Goal: Information Seeking & Learning: Learn about a topic

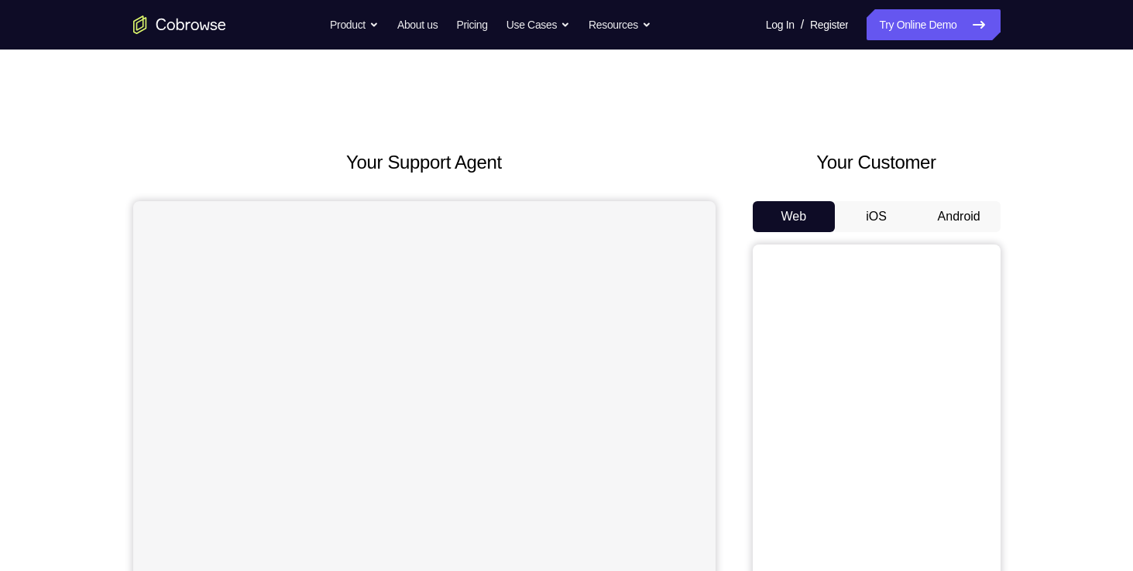
click at [943, 197] on div "Your Customer Web iOS Android" at bounding box center [876, 435] width 248 height 572
click at [944, 199] on div "Your Customer Web iOS Android" at bounding box center [876, 435] width 248 height 572
click at [946, 203] on button "Android" at bounding box center [958, 216] width 83 height 31
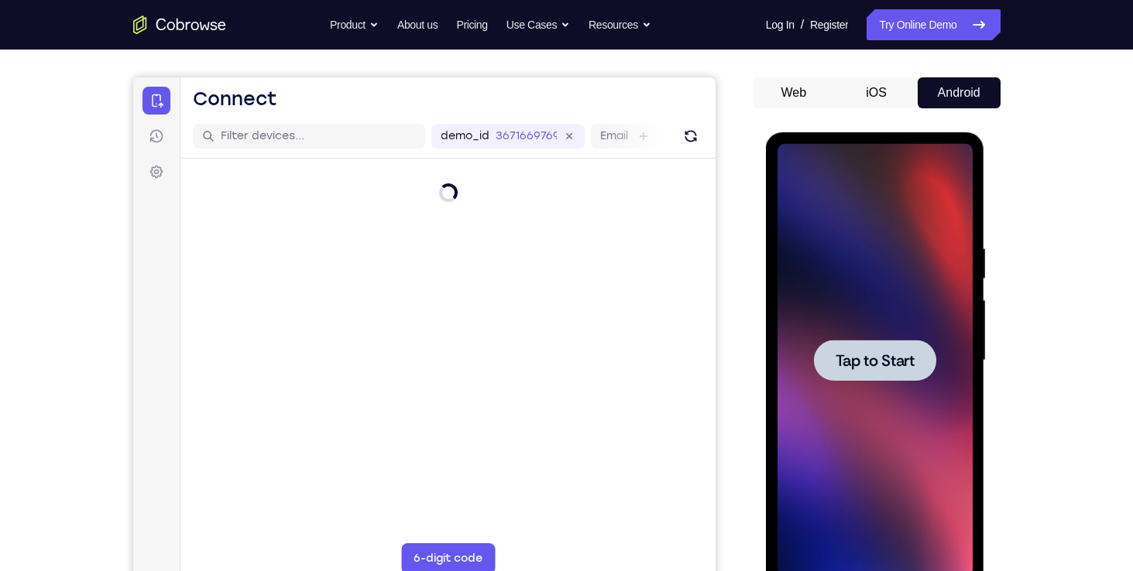
click at [838, 355] on span "Tap to Start" at bounding box center [874, 360] width 79 height 15
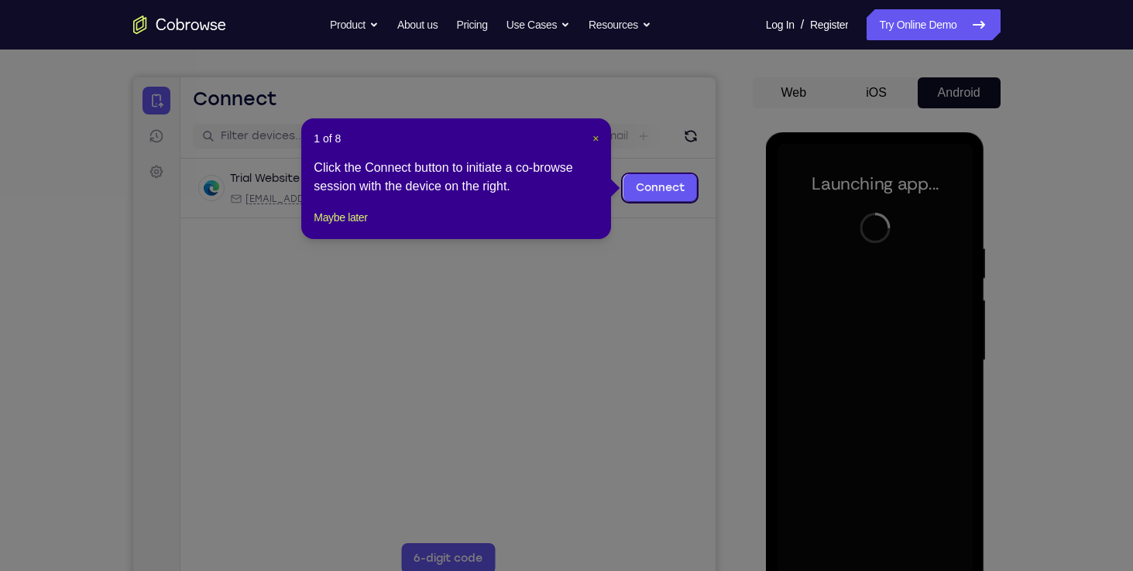
click at [592, 141] on span "×" at bounding box center [595, 138] width 6 height 12
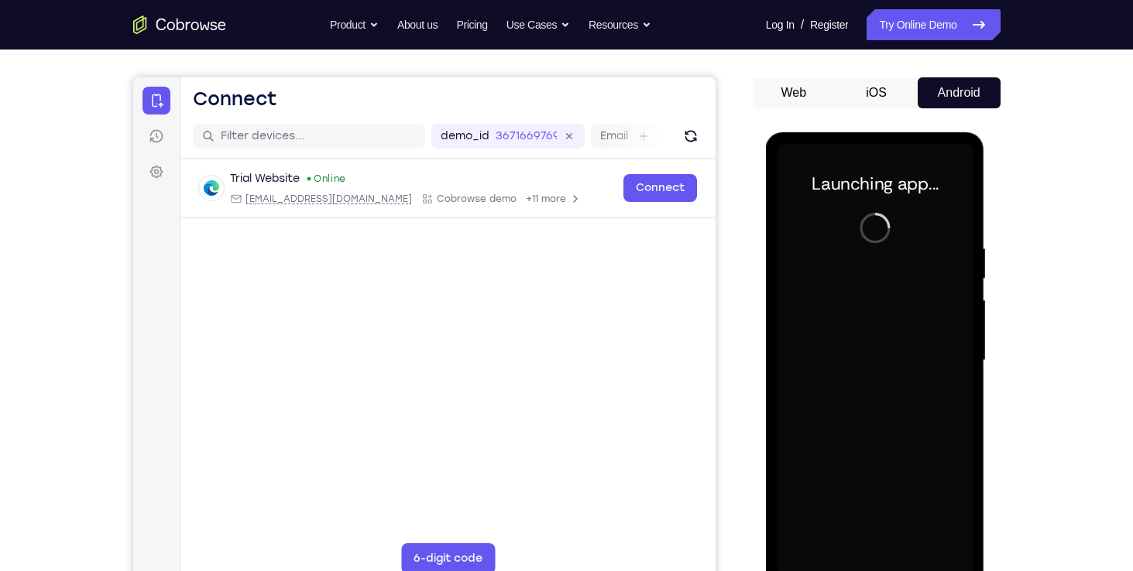
scroll to position [172, 0]
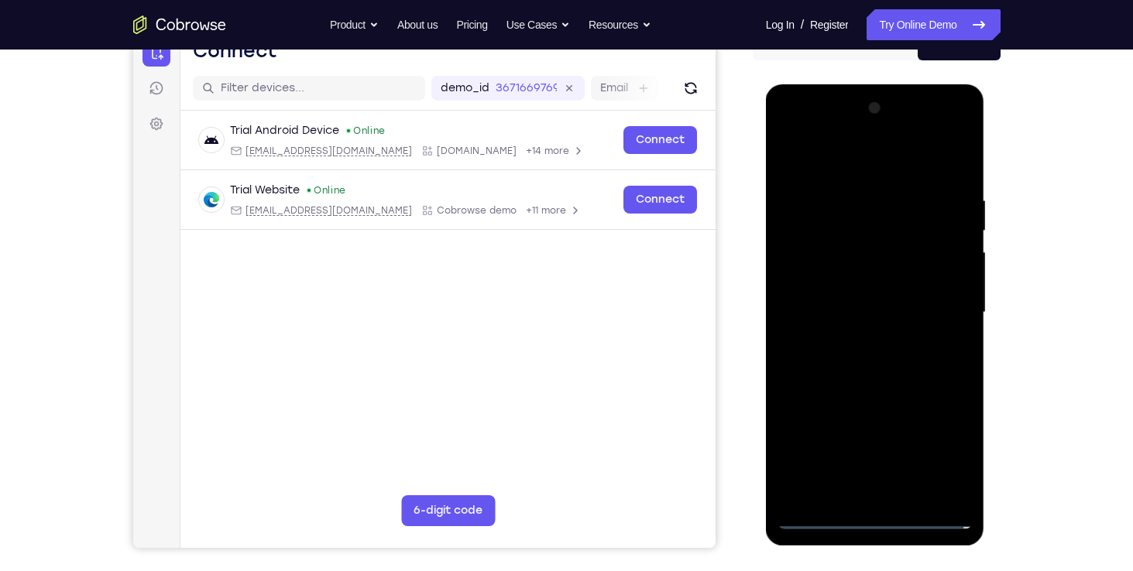
click at [877, 514] on div at bounding box center [874, 312] width 195 height 433
click at [938, 447] on div at bounding box center [874, 312] width 195 height 433
click at [786, 129] on div at bounding box center [874, 312] width 195 height 433
click at [794, 132] on div at bounding box center [874, 312] width 195 height 433
click at [940, 303] on div at bounding box center [874, 312] width 195 height 433
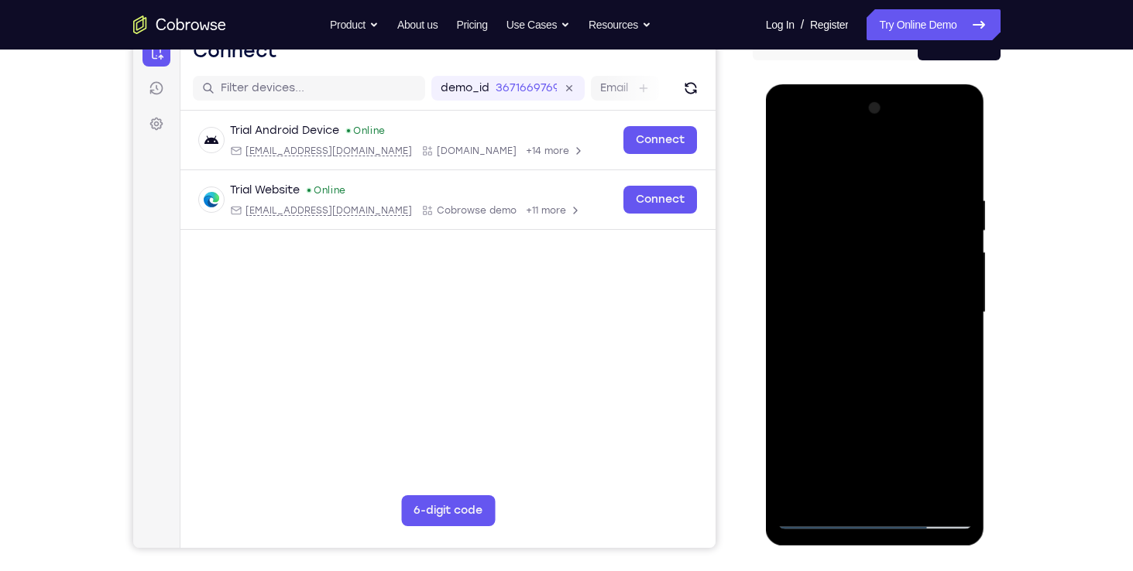
click at [855, 337] on div at bounding box center [874, 312] width 195 height 433
click at [881, 293] on div at bounding box center [874, 312] width 195 height 433
drag, startPoint x: 858, startPoint y: 290, endPoint x: 829, endPoint y: 246, distance: 52.0
click at [829, 246] on div at bounding box center [874, 312] width 195 height 433
click at [828, 246] on div at bounding box center [874, 312] width 195 height 433
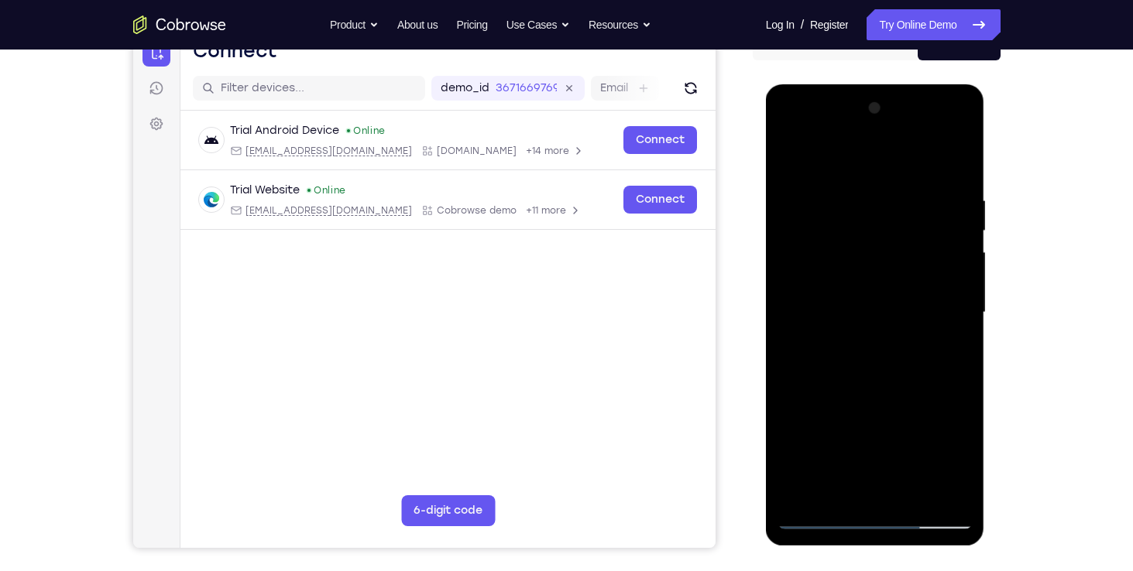
click at [824, 277] on div at bounding box center [874, 312] width 195 height 433
click at [844, 314] on div at bounding box center [874, 312] width 195 height 433
click at [961, 185] on div at bounding box center [874, 312] width 195 height 433
click at [954, 176] on div at bounding box center [874, 312] width 195 height 433
click at [862, 203] on div at bounding box center [874, 312] width 195 height 433
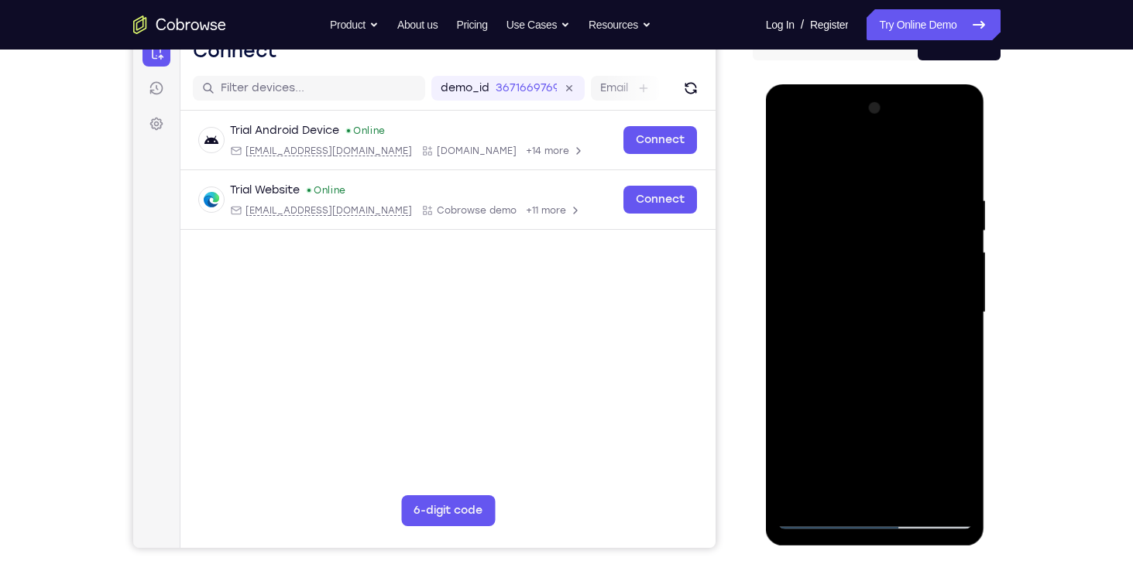
drag, startPoint x: 876, startPoint y: 170, endPoint x: 885, endPoint y: 115, distance: 55.6
click at [885, 115] on div at bounding box center [874, 312] width 195 height 433
click at [954, 160] on div at bounding box center [874, 312] width 195 height 433
click at [906, 197] on div at bounding box center [874, 312] width 195 height 433
click at [953, 165] on div at bounding box center [874, 312] width 195 height 433
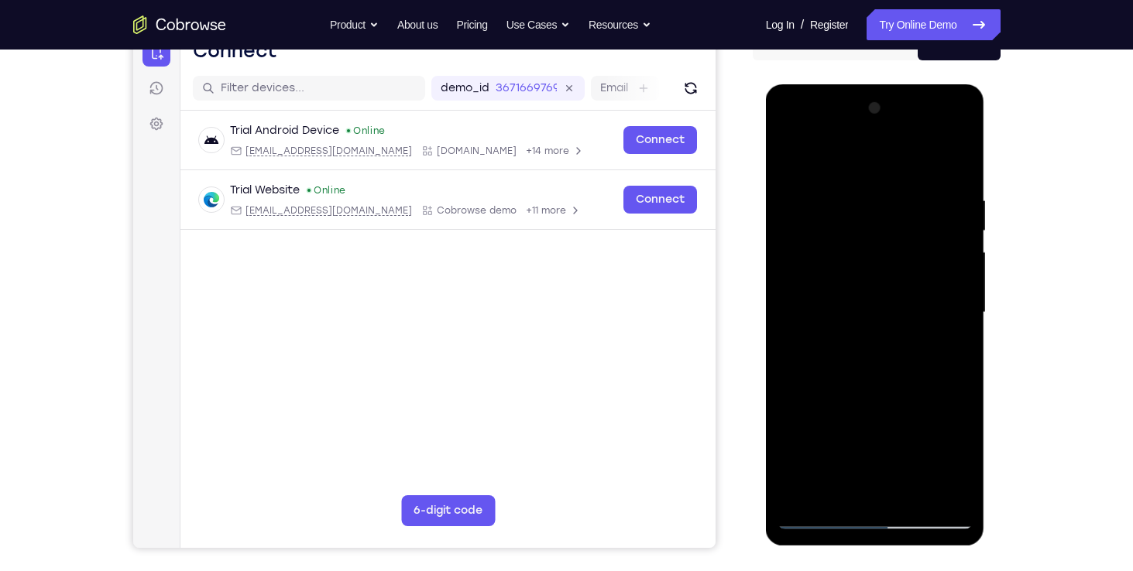
drag, startPoint x: 939, startPoint y: 194, endPoint x: 862, endPoint y: 200, distance: 77.0
click at [862, 200] on div at bounding box center [874, 312] width 195 height 433
click at [880, 196] on div at bounding box center [874, 312] width 195 height 433
click at [950, 166] on div at bounding box center [874, 312] width 195 height 433
drag, startPoint x: 936, startPoint y: 183, endPoint x: 842, endPoint y: 173, distance: 94.2
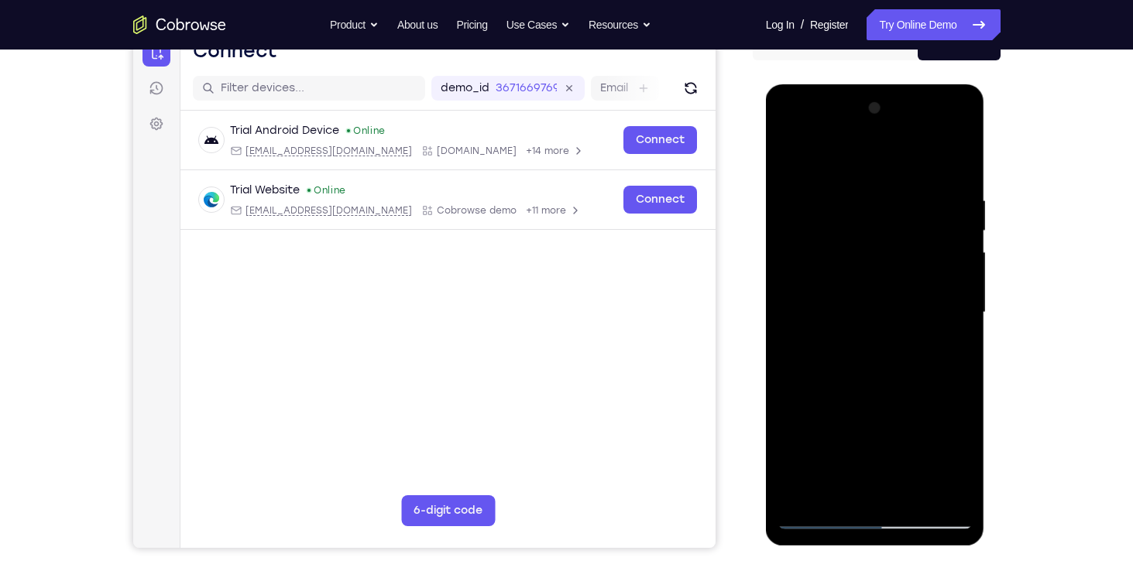
click at [842, 173] on div at bounding box center [874, 312] width 195 height 433
drag, startPoint x: 905, startPoint y: 194, endPoint x: 848, endPoint y: 189, distance: 56.7
click at [848, 189] on div at bounding box center [874, 312] width 195 height 433
click at [845, 187] on div at bounding box center [874, 312] width 195 height 433
click at [959, 162] on div at bounding box center [874, 312] width 195 height 433
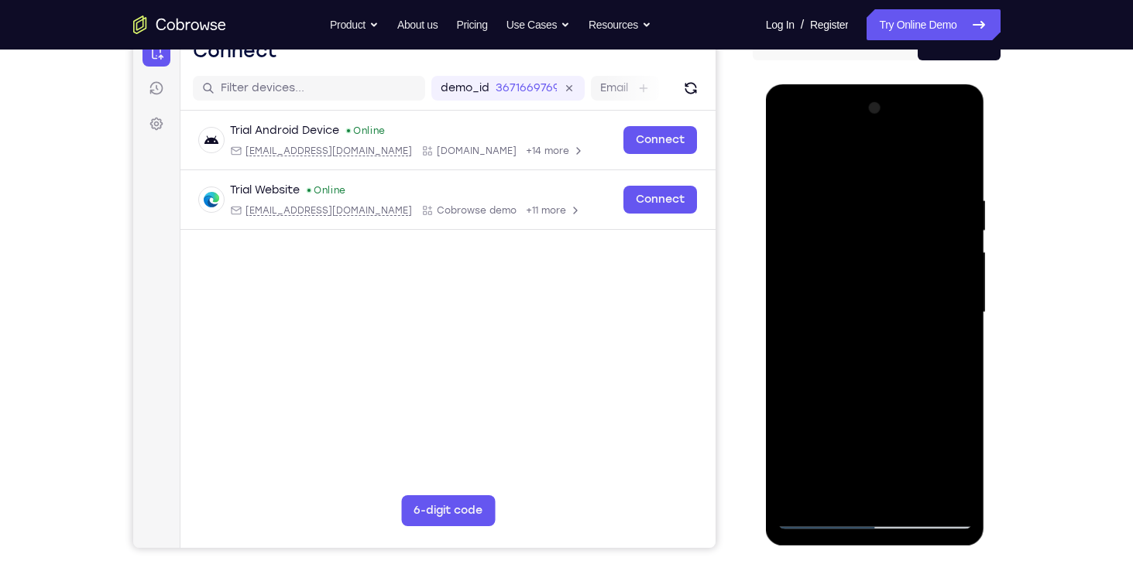
drag, startPoint x: 926, startPoint y: 190, endPoint x: 910, endPoint y: 190, distance: 16.3
click at [910, 190] on div at bounding box center [874, 312] width 195 height 433
drag, startPoint x: 914, startPoint y: 187, endPoint x: 856, endPoint y: 183, distance: 58.1
click at [856, 183] on div at bounding box center [874, 312] width 195 height 433
drag, startPoint x: 965, startPoint y: 194, endPoint x: 889, endPoint y: 183, distance: 77.4
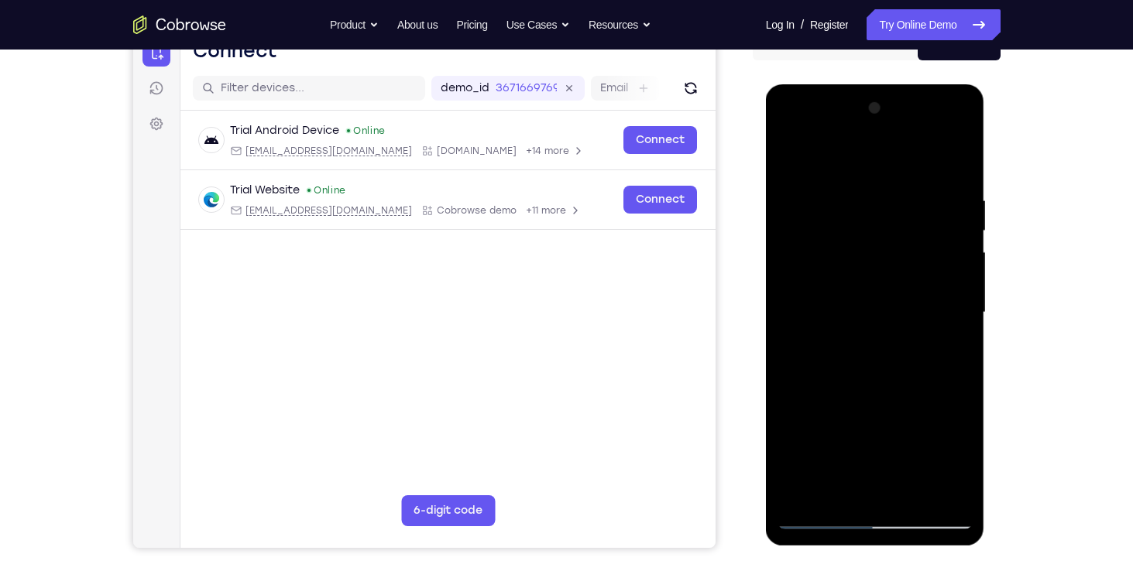
click at [889, 183] on div at bounding box center [874, 312] width 195 height 433
drag, startPoint x: 941, startPoint y: 187, endPoint x: 842, endPoint y: 183, distance: 99.2
click at [842, 183] on div at bounding box center [874, 312] width 195 height 433
drag, startPoint x: 920, startPoint y: 190, endPoint x: 852, endPoint y: 180, distance: 69.5
click at [852, 180] on div at bounding box center [874, 312] width 195 height 433
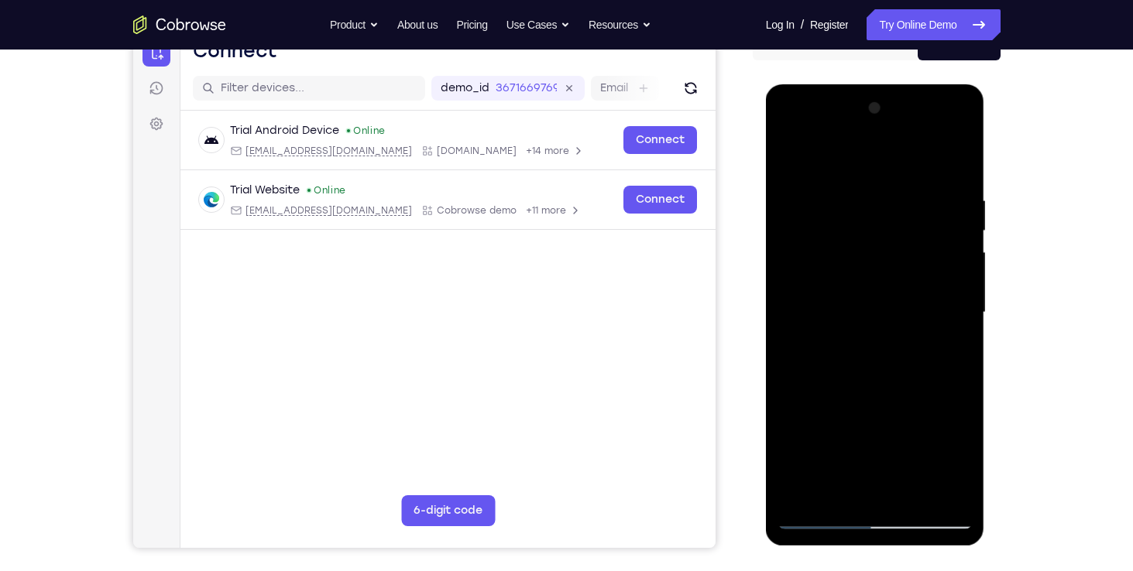
click at [845, 188] on div at bounding box center [874, 312] width 195 height 433
click at [939, 216] on div at bounding box center [874, 312] width 195 height 433
click at [960, 166] on div at bounding box center [874, 312] width 195 height 433
click at [936, 202] on div at bounding box center [874, 312] width 195 height 433
click at [951, 160] on div at bounding box center [874, 312] width 195 height 433
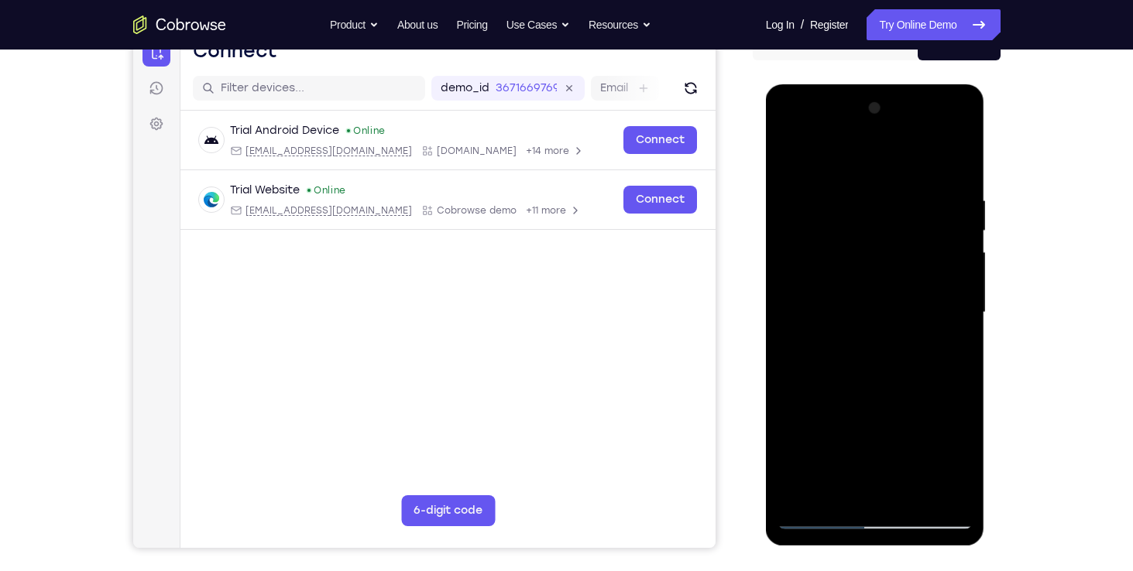
drag, startPoint x: 936, startPoint y: 176, endPoint x: 812, endPoint y: 174, distance: 123.9
click at [812, 174] on div at bounding box center [874, 312] width 195 height 433
drag, startPoint x: 893, startPoint y: 188, endPoint x: 845, endPoint y: 187, distance: 47.2
click at [845, 187] on div at bounding box center [874, 312] width 195 height 433
click at [879, 184] on div at bounding box center [874, 312] width 195 height 433
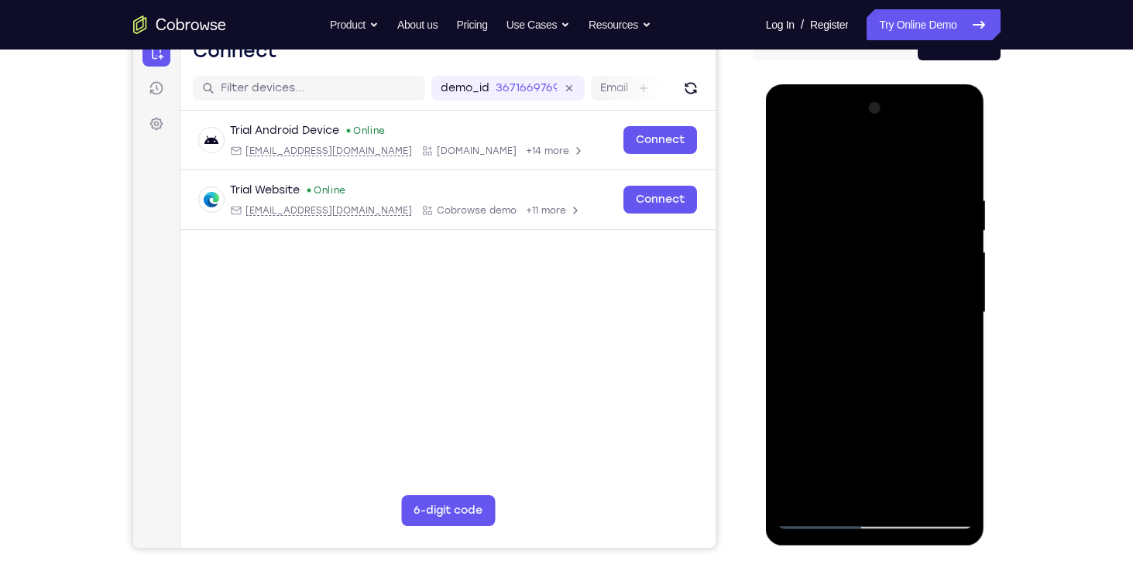
click at [950, 162] on div at bounding box center [874, 312] width 195 height 433
drag, startPoint x: 950, startPoint y: 179, endPoint x: 872, endPoint y: 186, distance: 77.7
click at [872, 186] on div at bounding box center [874, 312] width 195 height 433
drag, startPoint x: 936, startPoint y: 187, endPoint x: 836, endPoint y: 190, distance: 99.9
click at [836, 190] on div at bounding box center [874, 312] width 195 height 433
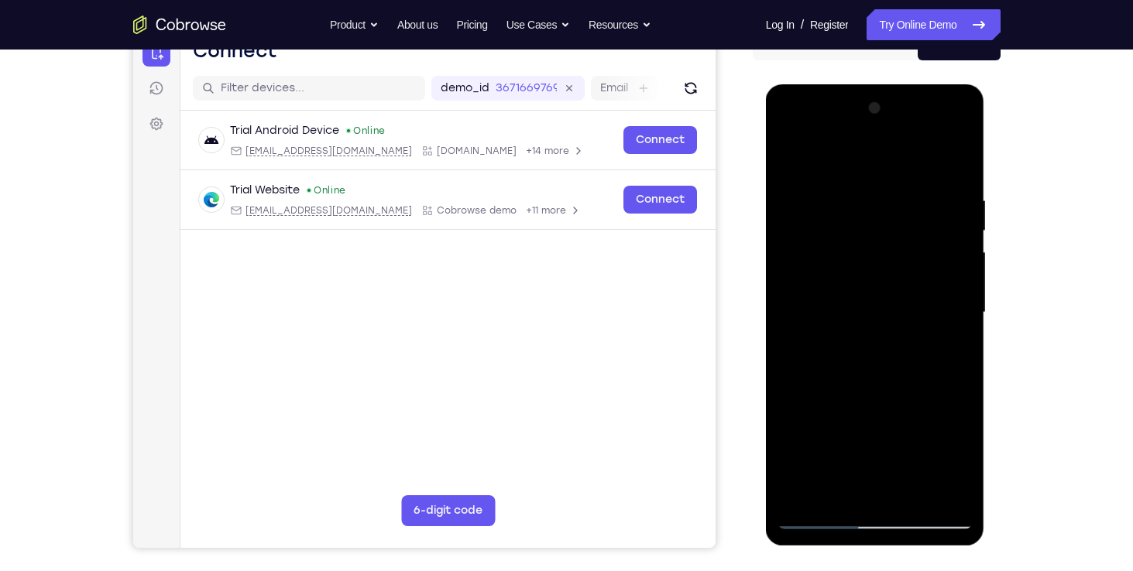
click at [852, 190] on div at bounding box center [874, 312] width 195 height 433
click at [948, 196] on div at bounding box center [874, 312] width 195 height 433
click at [802, 231] on div at bounding box center [874, 312] width 195 height 433
click at [949, 227] on div at bounding box center [874, 312] width 195 height 433
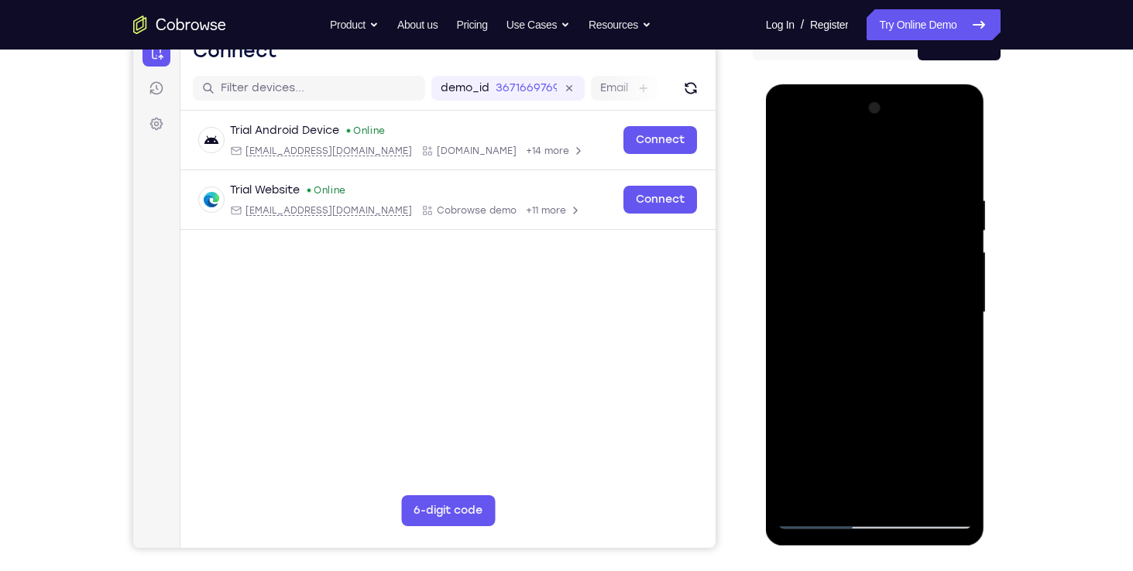
click at [949, 227] on div at bounding box center [874, 312] width 195 height 433
click at [944, 235] on div at bounding box center [874, 312] width 195 height 433
click at [951, 160] on div at bounding box center [874, 312] width 195 height 433
drag, startPoint x: 930, startPoint y: 210, endPoint x: 859, endPoint y: 200, distance: 71.2
click at [859, 200] on div at bounding box center [874, 312] width 195 height 433
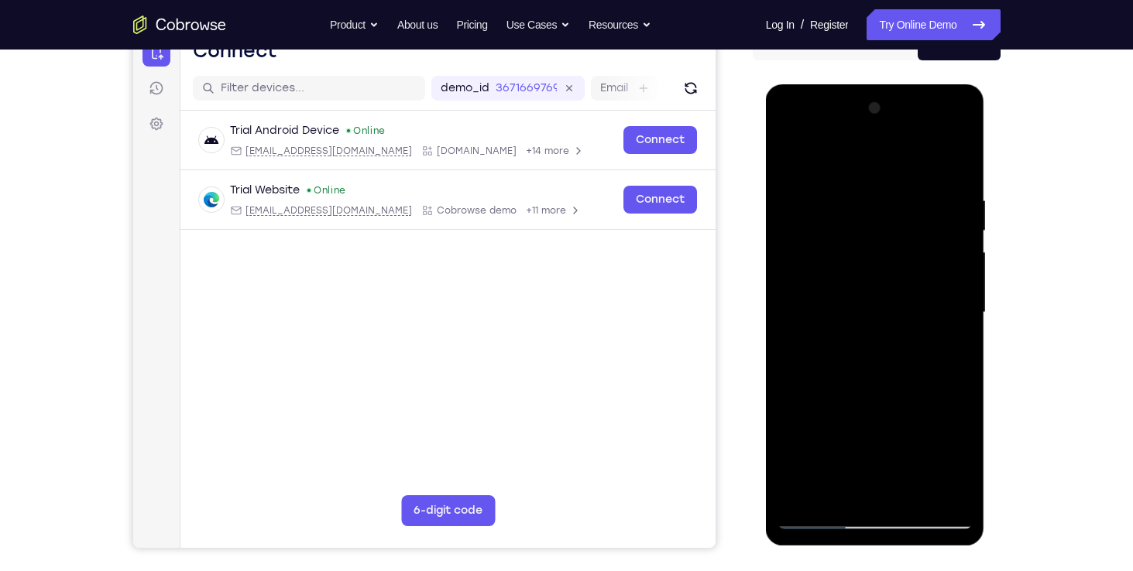
click at [824, 188] on div at bounding box center [874, 312] width 195 height 433
click at [949, 159] on div at bounding box center [874, 312] width 195 height 433
click at [879, 184] on div at bounding box center [874, 312] width 195 height 433
click at [952, 163] on div at bounding box center [874, 312] width 195 height 433
drag, startPoint x: 943, startPoint y: 190, endPoint x: 864, endPoint y: 185, distance: 79.1
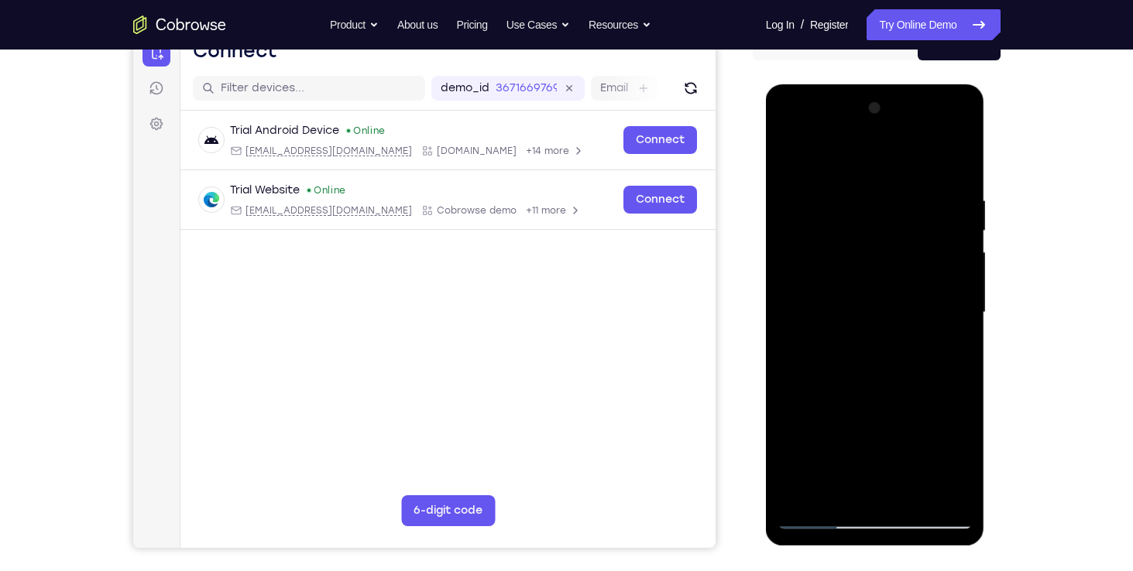
click at [864, 185] on div at bounding box center [874, 312] width 195 height 433
click at [854, 187] on div at bounding box center [874, 312] width 195 height 433
click at [960, 161] on div at bounding box center [874, 312] width 195 height 433
drag, startPoint x: 954, startPoint y: 190, endPoint x: 852, endPoint y: 190, distance: 102.2
click at [852, 190] on div at bounding box center [874, 312] width 195 height 433
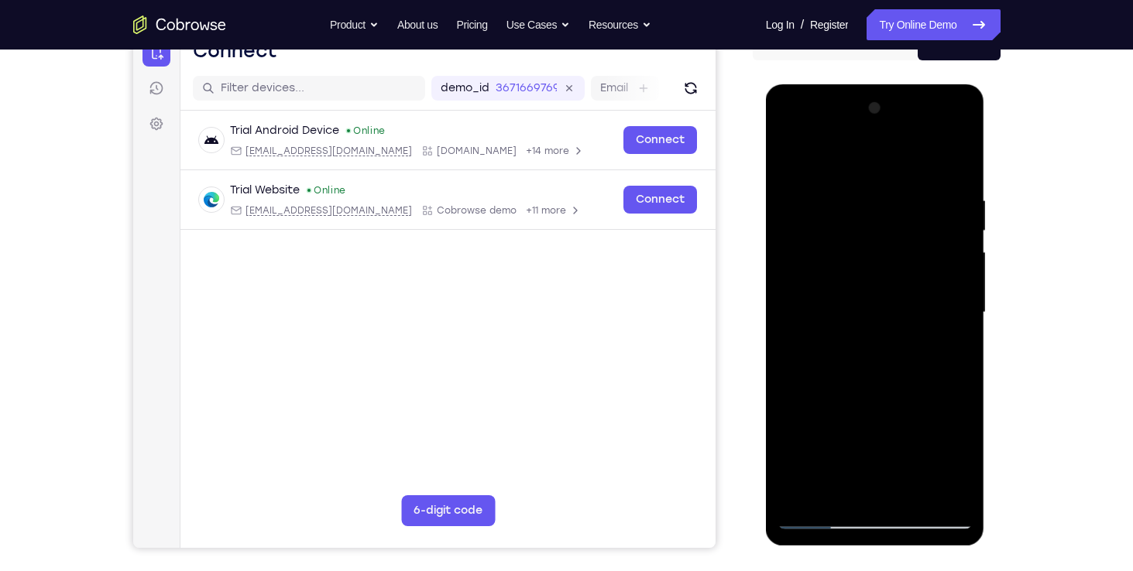
drag, startPoint x: 913, startPoint y: 194, endPoint x: 828, endPoint y: 189, distance: 84.5
click at [828, 189] on div at bounding box center [874, 312] width 195 height 433
drag, startPoint x: 940, startPoint y: 189, endPoint x: 860, endPoint y: 182, distance: 80.0
click at [860, 182] on div at bounding box center [874, 312] width 195 height 433
drag, startPoint x: 931, startPoint y: 190, endPoint x: 813, endPoint y: 188, distance: 118.5
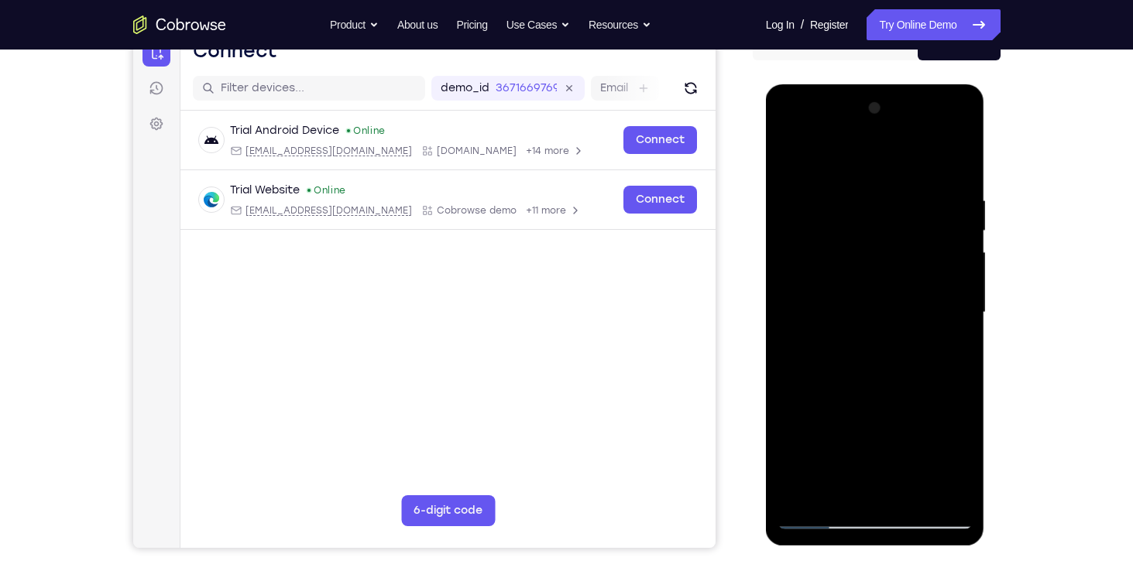
click at [813, 188] on div at bounding box center [874, 312] width 195 height 433
click at [810, 182] on div at bounding box center [874, 312] width 195 height 433
click at [951, 218] on div at bounding box center [874, 312] width 195 height 433
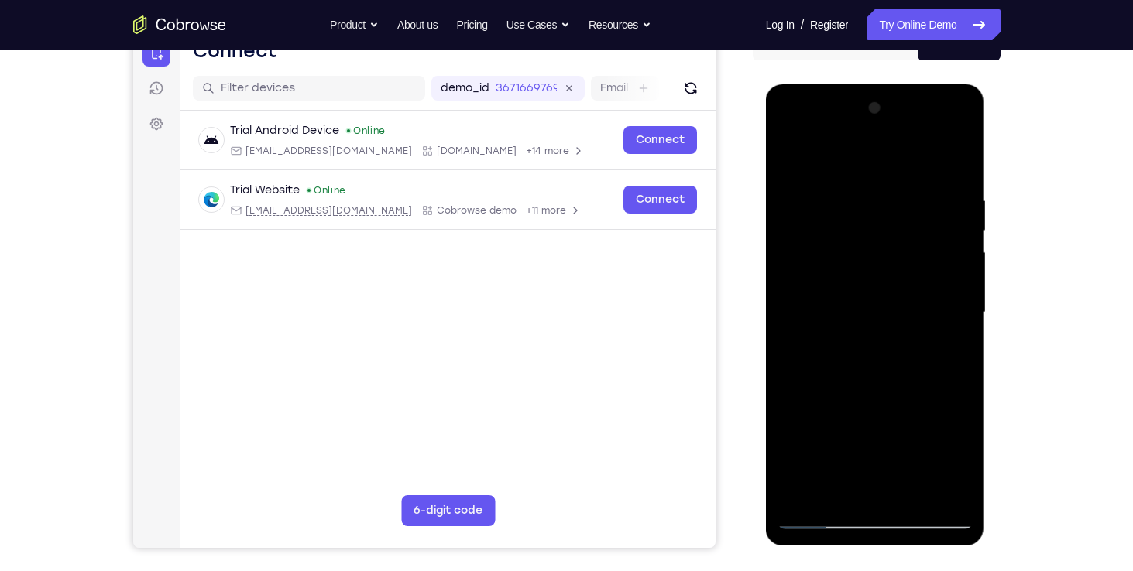
click at [951, 218] on div at bounding box center [874, 312] width 195 height 433
click at [952, 168] on div at bounding box center [874, 312] width 195 height 433
drag, startPoint x: 944, startPoint y: 204, endPoint x: 828, endPoint y: 191, distance: 117.6
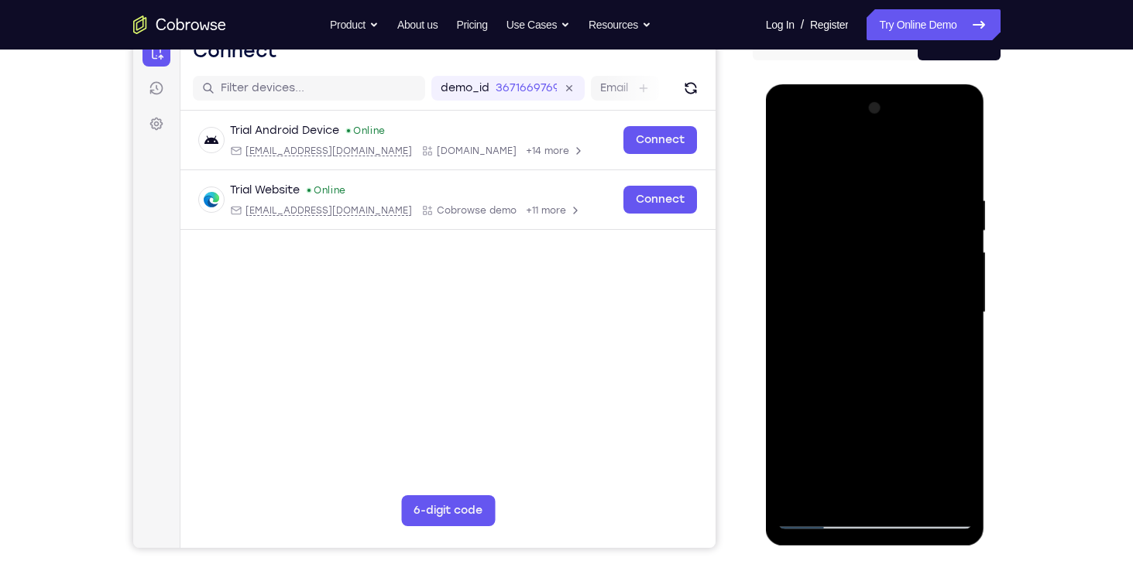
click at [828, 191] on div at bounding box center [874, 312] width 195 height 433
drag, startPoint x: 910, startPoint y: 199, endPoint x: 818, endPoint y: 176, distance: 94.1
click at [818, 176] on div at bounding box center [874, 312] width 195 height 433
drag, startPoint x: 914, startPoint y: 197, endPoint x: 828, endPoint y: 187, distance: 87.3
click at [828, 187] on div at bounding box center [874, 312] width 195 height 433
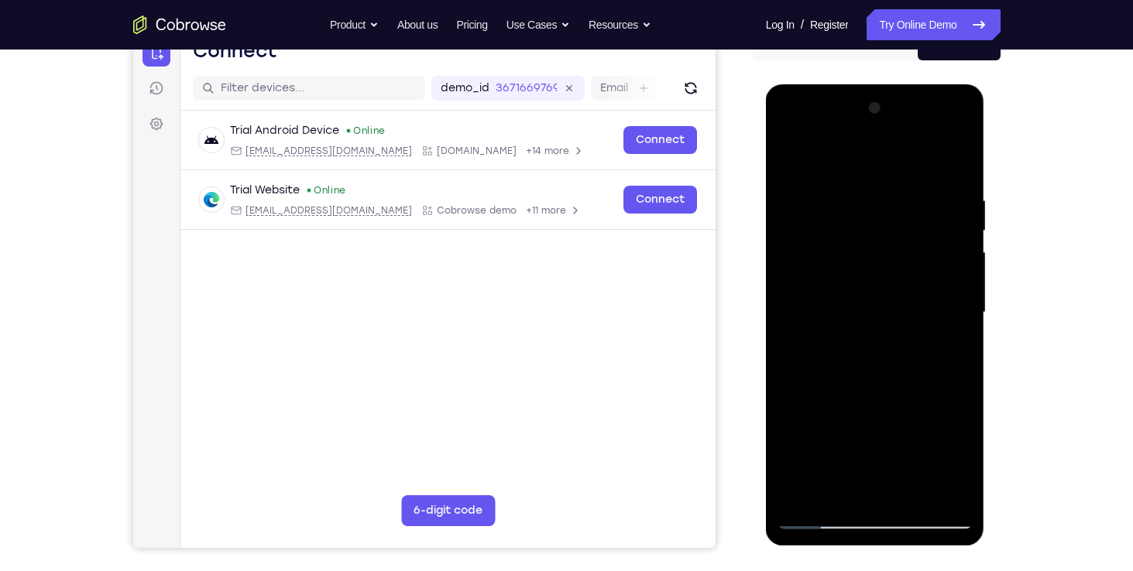
drag, startPoint x: 930, startPoint y: 185, endPoint x: 810, endPoint y: 177, distance: 120.2
click at [810, 177] on div at bounding box center [874, 312] width 195 height 433
drag, startPoint x: 920, startPoint y: 188, endPoint x: 782, endPoint y: 171, distance: 138.8
click at [782, 171] on div at bounding box center [874, 312] width 195 height 433
drag, startPoint x: 908, startPoint y: 190, endPoint x: 761, endPoint y: 180, distance: 147.4
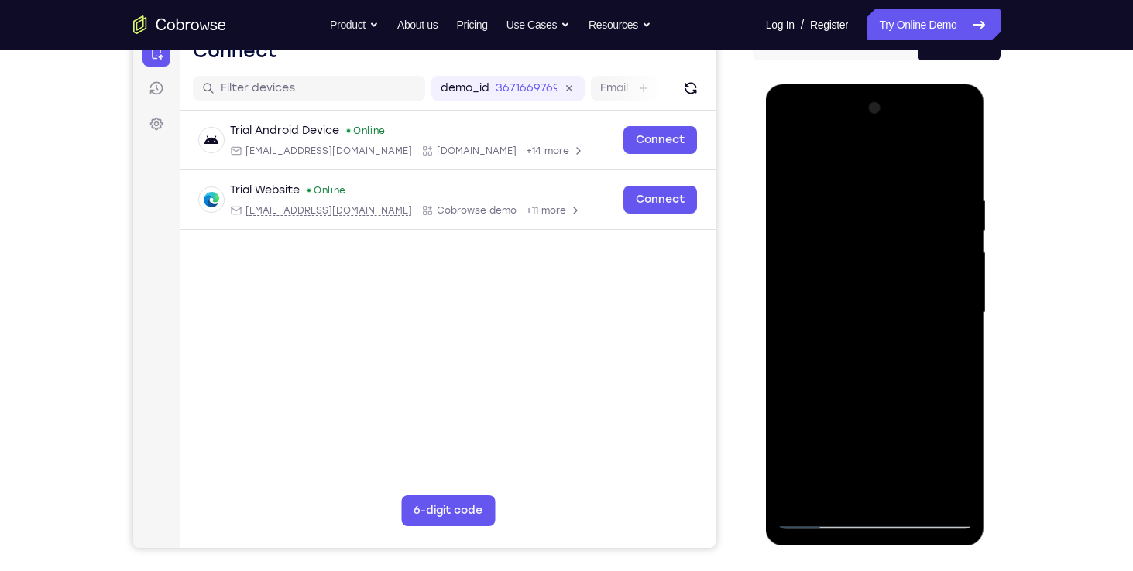
click at [766, 180] on html "Online web based iOS Simulators and Android Emulators. Run iPhone, iPad, Mobile…" at bounding box center [876, 316] width 221 height 464
drag, startPoint x: 886, startPoint y: 341, endPoint x: 882, endPoint y: 257, distance: 84.5
click at [882, 257] on div at bounding box center [874, 312] width 195 height 433
drag, startPoint x: 872, startPoint y: 374, endPoint x: 882, endPoint y: 228, distance: 145.8
click at [882, 228] on div at bounding box center [874, 312] width 195 height 433
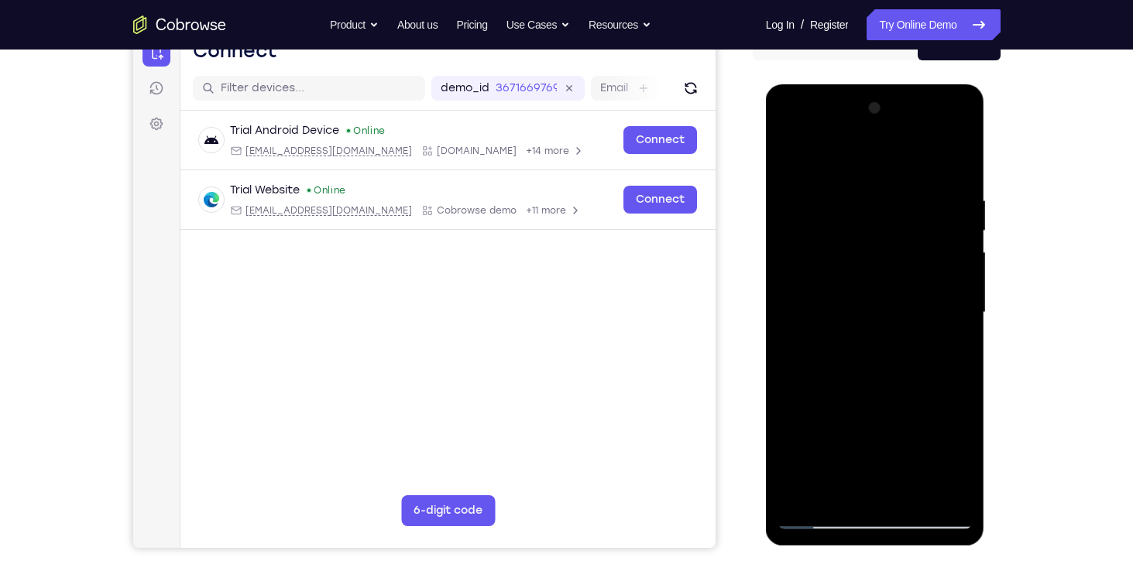
drag, startPoint x: 869, startPoint y: 356, endPoint x: 861, endPoint y: 285, distance: 71.7
click at [861, 285] on div at bounding box center [874, 312] width 195 height 433
drag, startPoint x: 878, startPoint y: 351, endPoint x: 870, endPoint y: 327, distance: 25.2
click at [870, 327] on div at bounding box center [874, 312] width 195 height 433
drag, startPoint x: 888, startPoint y: 399, endPoint x: 889, endPoint y: 320, distance: 79.0
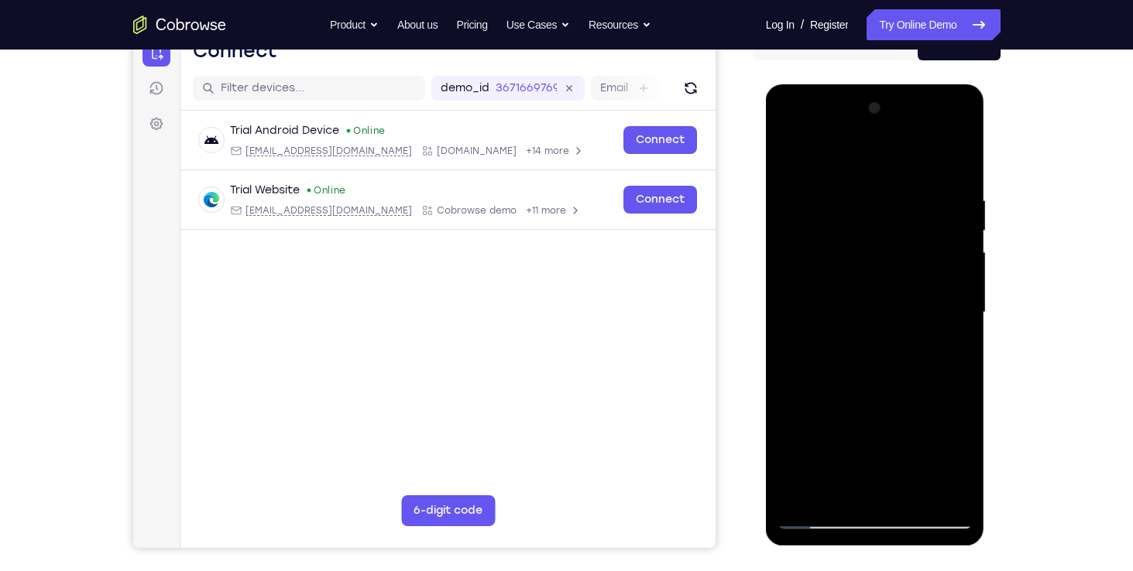
click at [889, 320] on div at bounding box center [874, 312] width 195 height 433
drag, startPoint x: 900, startPoint y: 409, endPoint x: 913, endPoint y: 274, distance: 135.3
click at [913, 274] on div at bounding box center [874, 312] width 195 height 433
drag, startPoint x: 896, startPoint y: 353, endPoint x: 891, endPoint y: 224, distance: 129.4
click at [891, 224] on div at bounding box center [874, 312] width 195 height 433
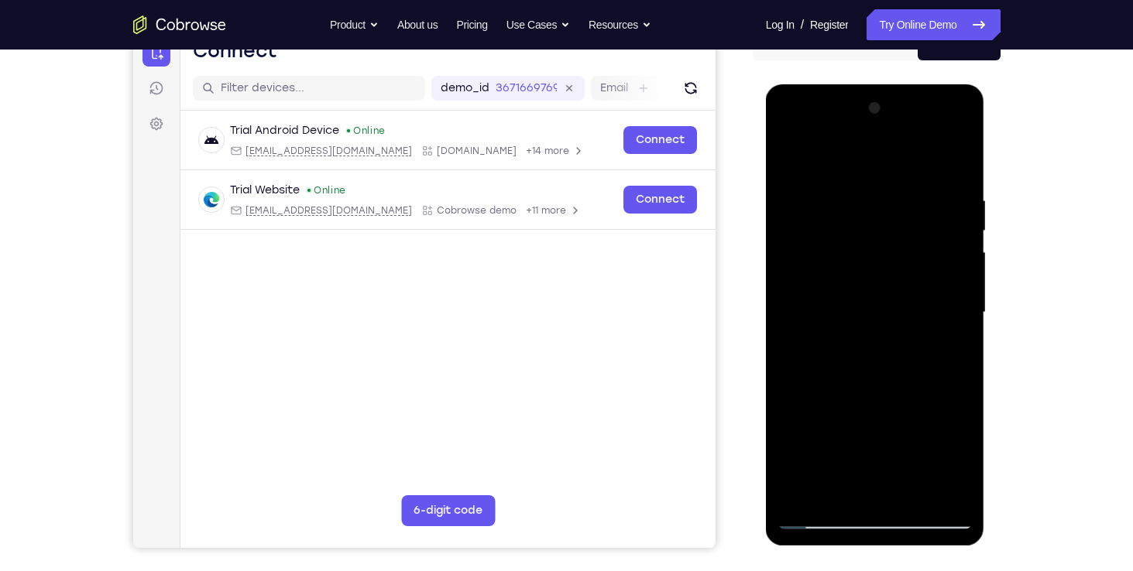
drag, startPoint x: 897, startPoint y: 344, endPoint x: 888, endPoint y: 219, distance: 125.7
click at [888, 219] on div at bounding box center [874, 312] width 195 height 433
drag, startPoint x: 888, startPoint y: 389, endPoint x: 875, endPoint y: 272, distance: 117.6
click at [875, 272] on div at bounding box center [874, 312] width 195 height 433
drag, startPoint x: 880, startPoint y: 360, endPoint x: 870, endPoint y: 494, distance: 134.3
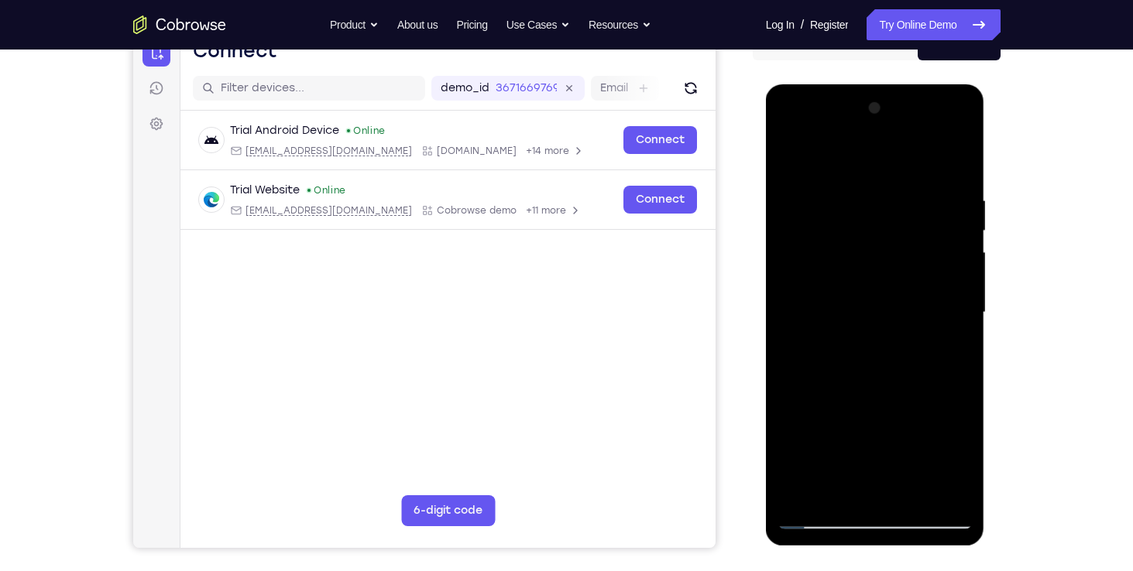
click at [870, 494] on div at bounding box center [874, 312] width 195 height 433
click at [963, 208] on div at bounding box center [874, 312] width 195 height 433
click at [790, 214] on div at bounding box center [874, 312] width 195 height 433
drag, startPoint x: 907, startPoint y: 382, endPoint x: 897, endPoint y: 456, distance: 75.0
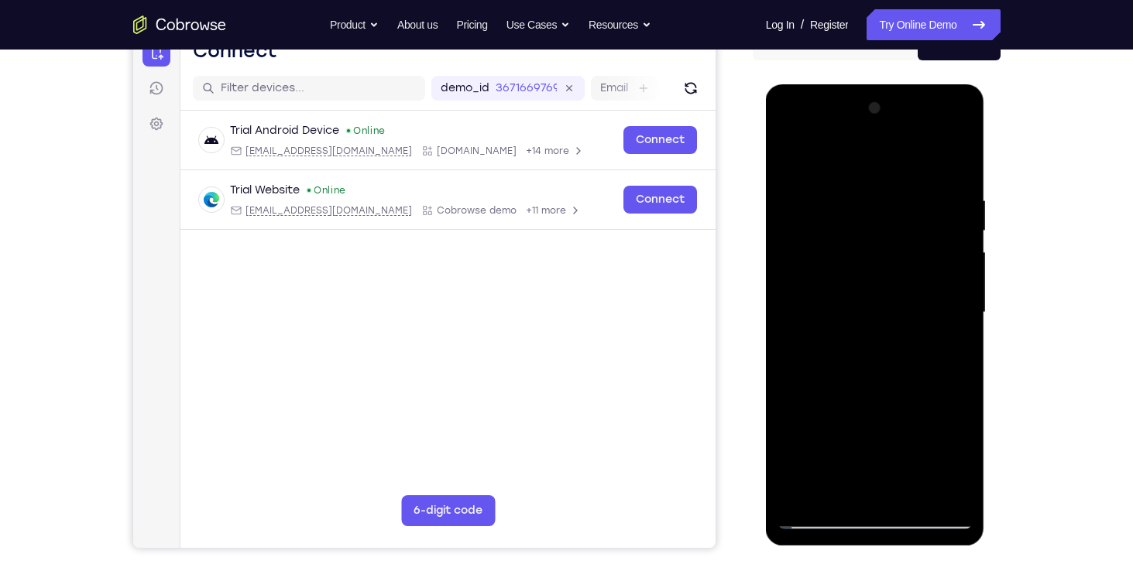
click at [897, 456] on div at bounding box center [874, 312] width 195 height 433
click at [956, 416] on div at bounding box center [874, 312] width 195 height 433
drag, startPoint x: 884, startPoint y: 255, endPoint x: 888, endPoint y: 70, distance: 185.1
click at [888, 84] on html "Online web based iOS Simulators and Android Emulators. Run iPhone, iPad, Mobile…" at bounding box center [876, 316] width 221 height 464
drag, startPoint x: 878, startPoint y: 218, endPoint x: 879, endPoint y: 384, distance: 166.4
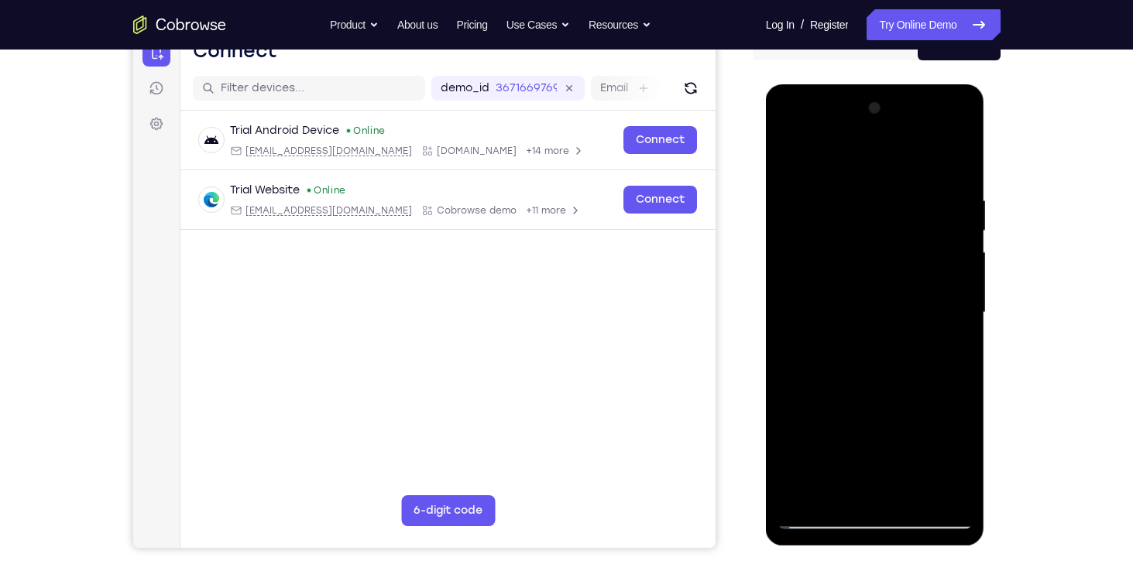
click at [879, 384] on div at bounding box center [874, 312] width 195 height 433
drag, startPoint x: 847, startPoint y: 204, endPoint x: 862, endPoint y: 340, distance: 137.1
click at [862, 340] on div at bounding box center [874, 312] width 195 height 433
click at [861, 188] on div at bounding box center [874, 312] width 195 height 433
drag, startPoint x: 867, startPoint y: 296, endPoint x: 889, endPoint y: 118, distance: 179.5
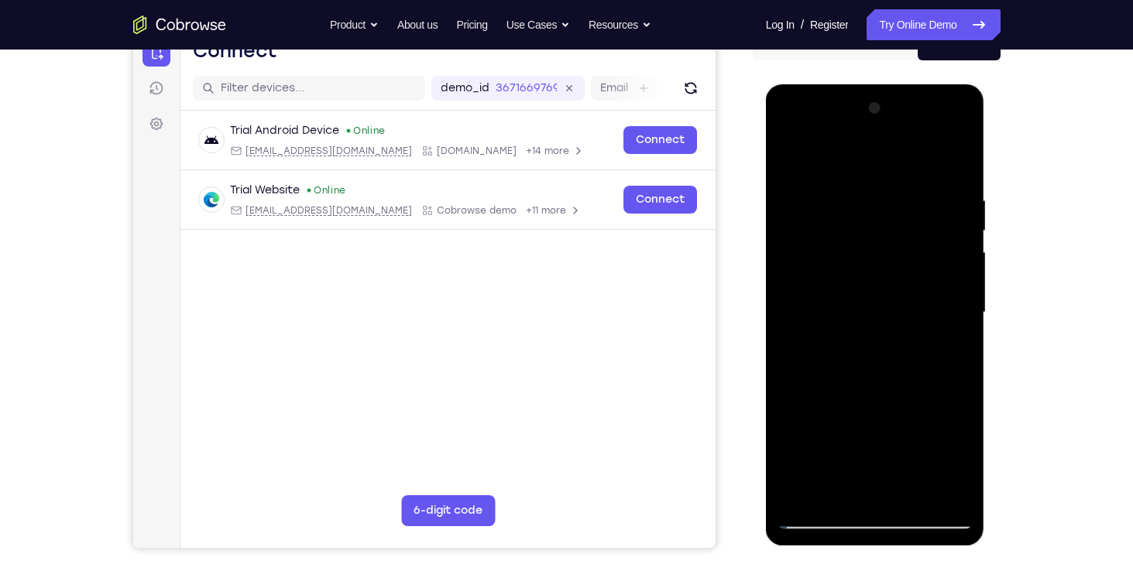
click at [889, 118] on div at bounding box center [874, 312] width 195 height 433
drag, startPoint x: 912, startPoint y: 331, endPoint x: 934, endPoint y: 117, distance: 215.6
click at [934, 117] on div at bounding box center [874, 312] width 195 height 433
drag, startPoint x: 910, startPoint y: 366, endPoint x: 939, endPoint y: 111, distance: 257.1
click at [939, 111] on div at bounding box center [874, 312] width 195 height 433
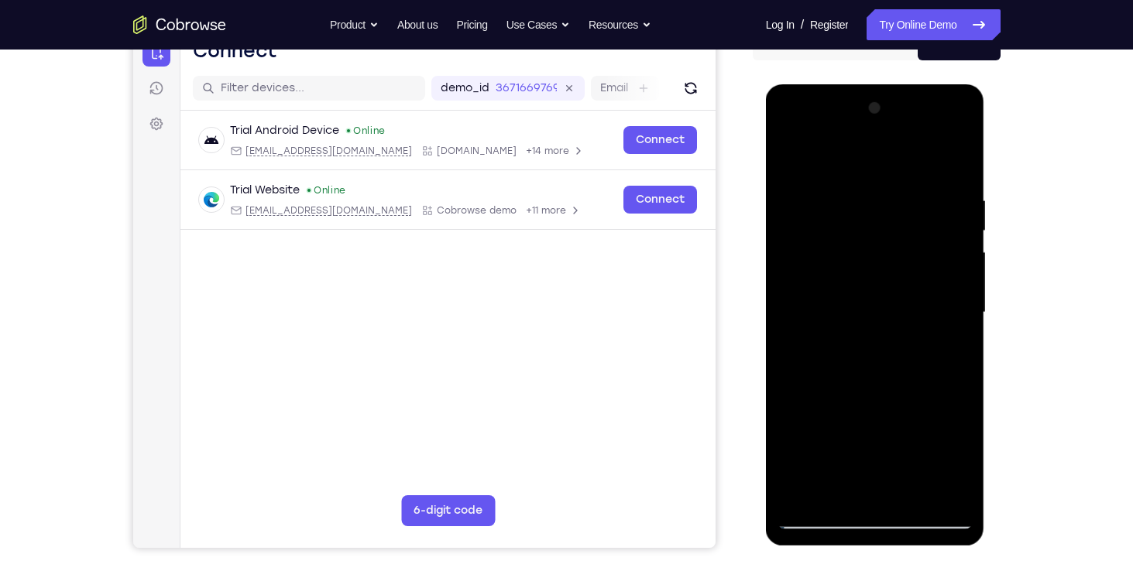
drag, startPoint x: 911, startPoint y: 346, endPoint x: 913, endPoint y: 294, distance: 51.9
click at [913, 294] on div at bounding box center [874, 312] width 195 height 433
drag, startPoint x: 897, startPoint y: 441, endPoint x: 919, endPoint y: 293, distance: 149.4
click at [919, 293] on div at bounding box center [874, 312] width 195 height 433
drag, startPoint x: 891, startPoint y: 395, endPoint x: 906, endPoint y: 221, distance: 174.9
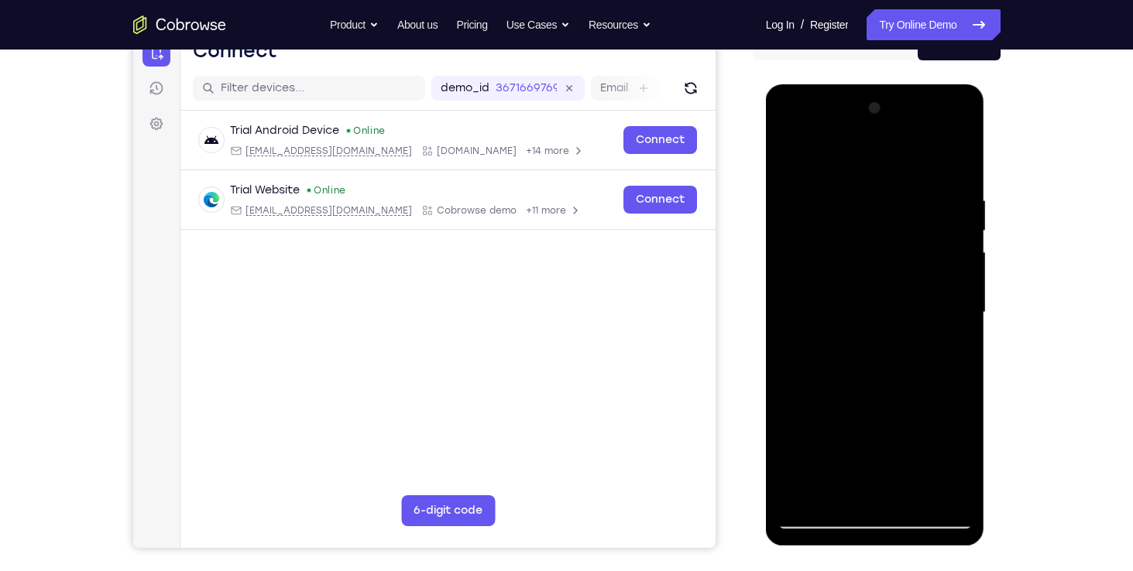
click at [906, 221] on div at bounding box center [874, 312] width 195 height 433
drag, startPoint x: 920, startPoint y: 379, endPoint x: 920, endPoint y: 322, distance: 57.3
click at [920, 322] on div at bounding box center [874, 312] width 195 height 433
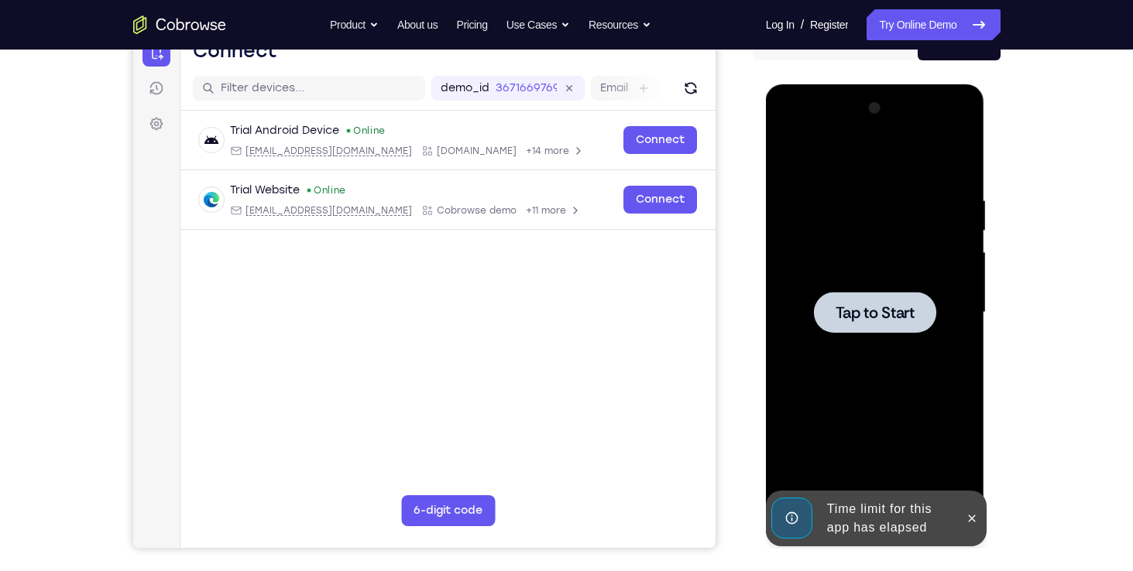
drag, startPoint x: 917, startPoint y: 420, endPoint x: 917, endPoint y: 457, distance: 37.2
click at [917, 84] on div "Tap to Start" at bounding box center [875, 84] width 219 height 0
click at [891, 307] on span "Tap to Start" at bounding box center [874, 312] width 79 height 15
click at [968, 512] on icon at bounding box center [971, 518] width 12 height 12
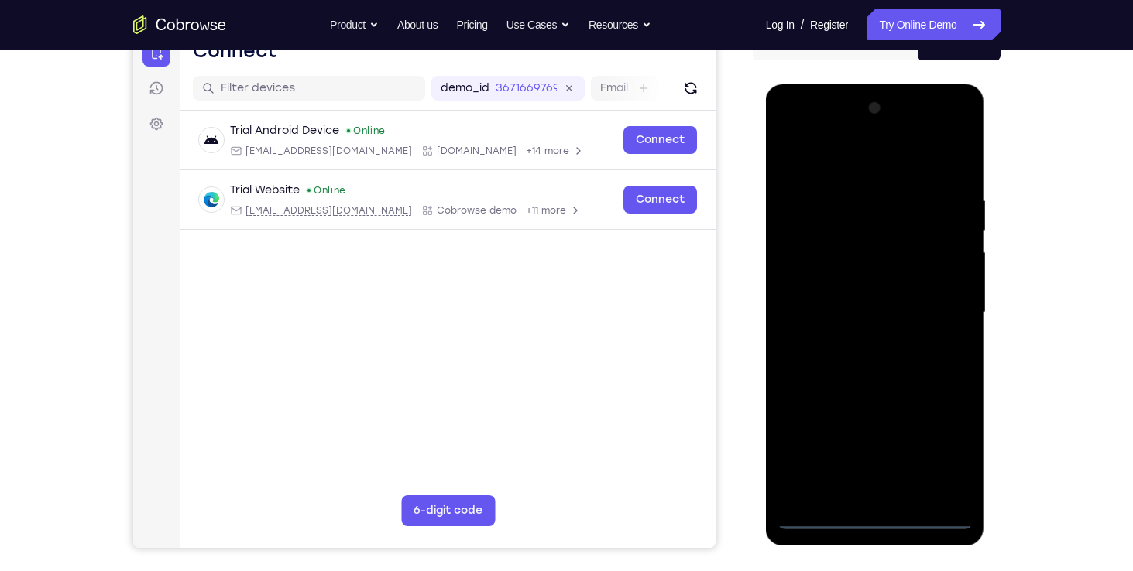
click at [874, 516] on div at bounding box center [874, 312] width 195 height 433
click at [934, 438] on div at bounding box center [874, 312] width 195 height 433
click at [794, 129] on div at bounding box center [874, 312] width 195 height 433
click at [950, 302] on div at bounding box center [874, 312] width 195 height 433
click at [859, 341] on div at bounding box center [874, 312] width 195 height 433
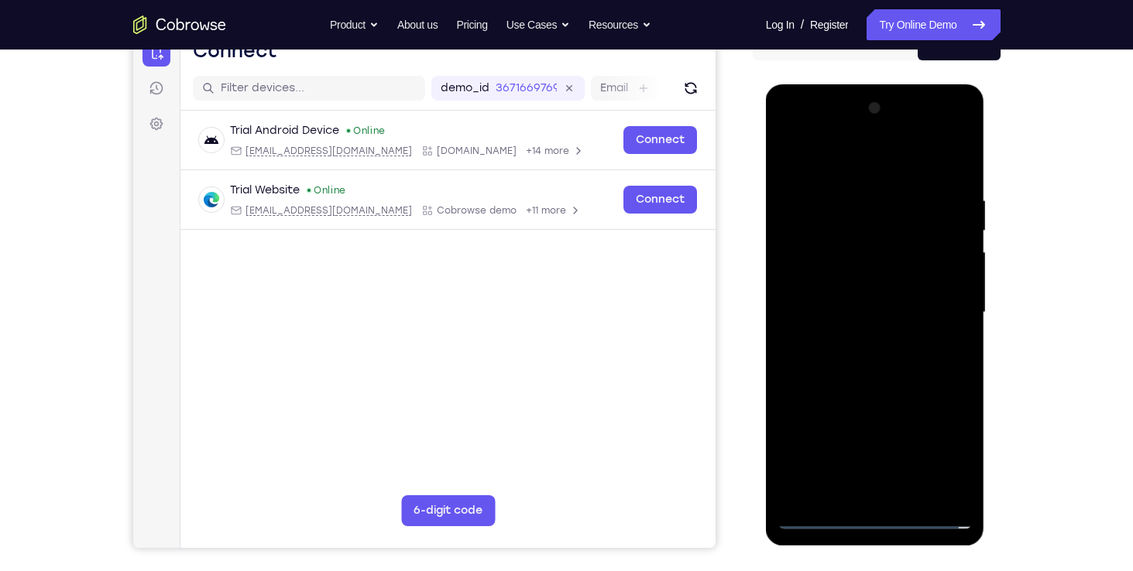
click at [845, 291] on div at bounding box center [874, 312] width 195 height 433
click at [852, 296] on div at bounding box center [874, 312] width 195 height 433
click at [905, 283] on div at bounding box center [874, 312] width 195 height 433
click at [906, 313] on div at bounding box center [874, 312] width 195 height 433
click at [875, 355] on div at bounding box center [874, 312] width 195 height 433
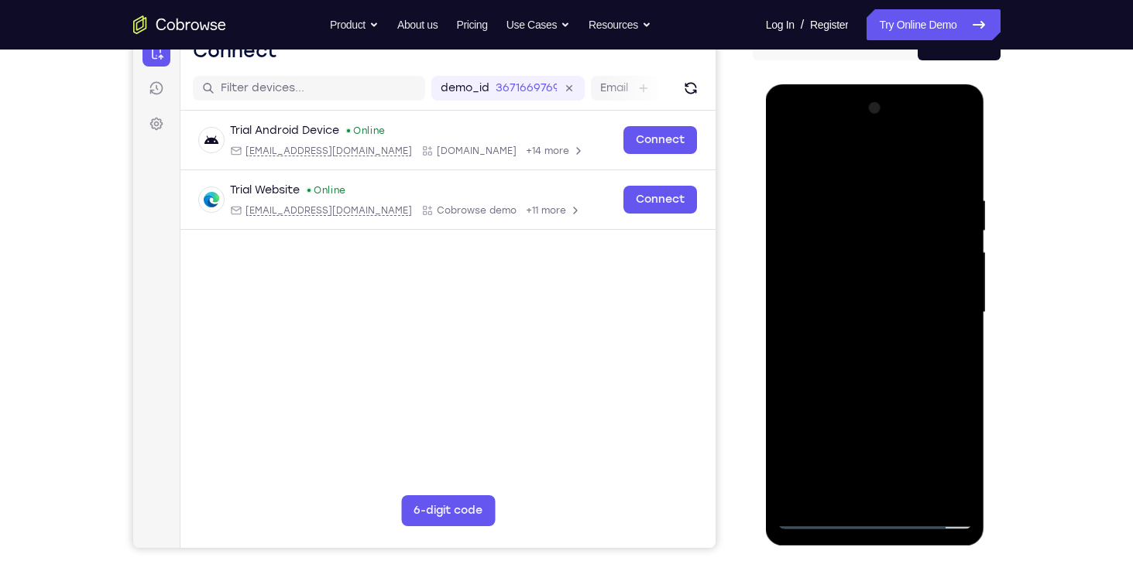
click at [875, 355] on div at bounding box center [874, 312] width 195 height 433
click at [869, 364] on div at bounding box center [874, 312] width 195 height 433
click at [889, 350] on div at bounding box center [874, 312] width 195 height 433
click at [958, 172] on div at bounding box center [874, 312] width 195 height 433
drag, startPoint x: 865, startPoint y: 368, endPoint x: 874, endPoint y: 287, distance: 81.0
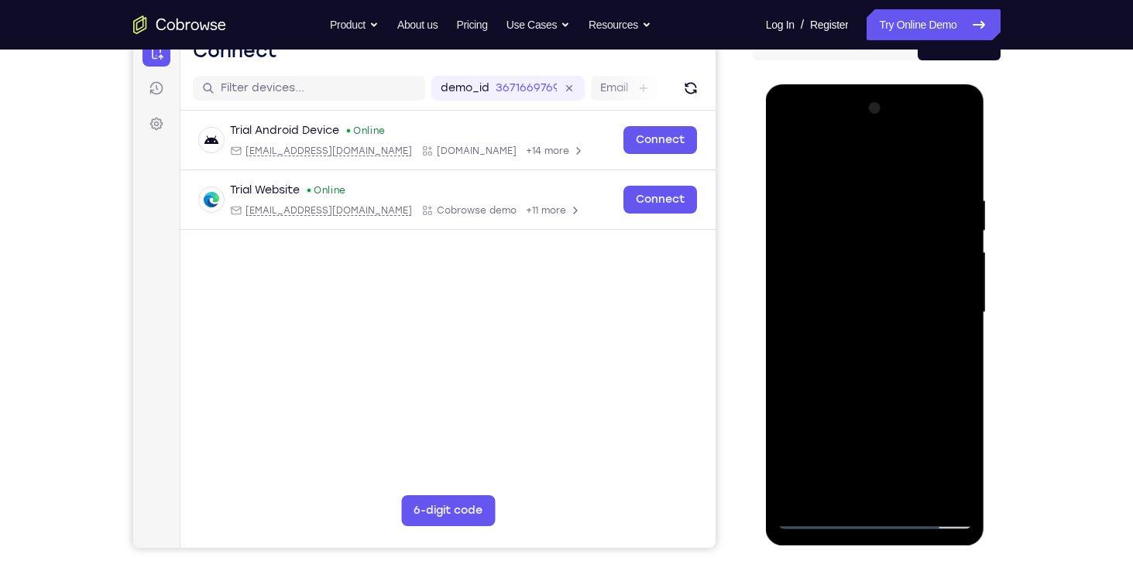
click at [874, 287] on div at bounding box center [874, 312] width 195 height 433
drag, startPoint x: 882, startPoint y: 426, endPoint x: 882, endPoint y: 307, distance: 118.4
click at [882, 307] on div at bounding box center [874, 312] width 195 height 433
drag, startPoint x: 879, startPoint y: 379, endPoint x: 883, endPoint y: 239, distance: 140.2
click at [883, 239] on div at bounding box center [874, 312] width 195 height 433
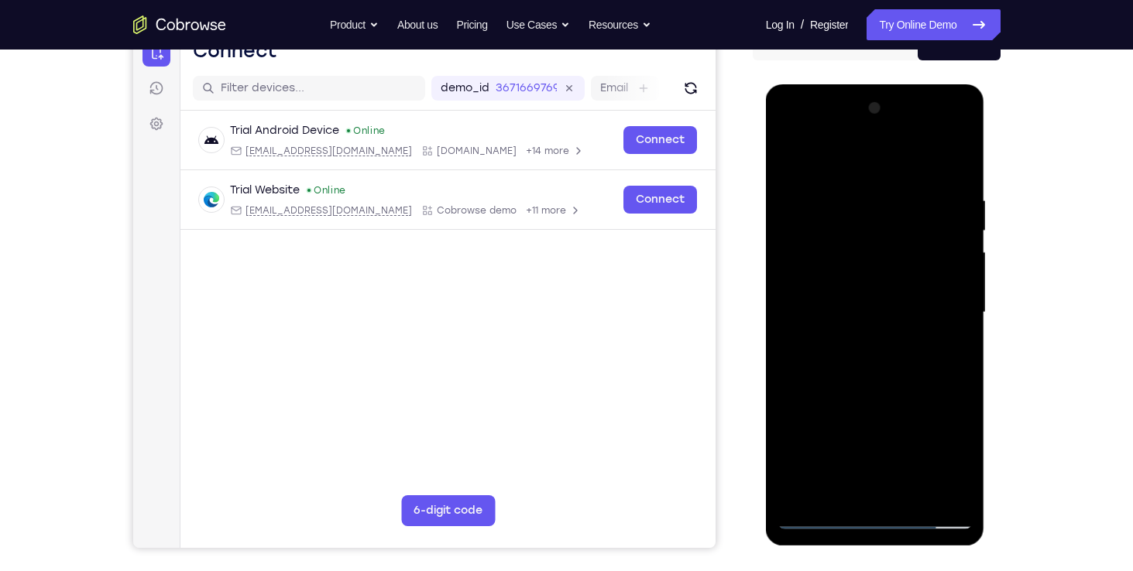
drag, startPoint x: 869, startPoint y: 362, endPoint x: 872, endPoint y: 279, distance: 83.7
click at [872, 279] on div at bounding box center [874, 312] width 195 height 433
drag, startPoint x: 901, startPoint y: 378, endPoint x: 919, endPoint y: 242, distance: 137.4
click at [919, 242] on div at bounding box center [874, 312] width 195 height 433
drag, startPoint x: 894, startPoint y: 361, endPoint x: 903, endPoint y: 175, distance: 186.0
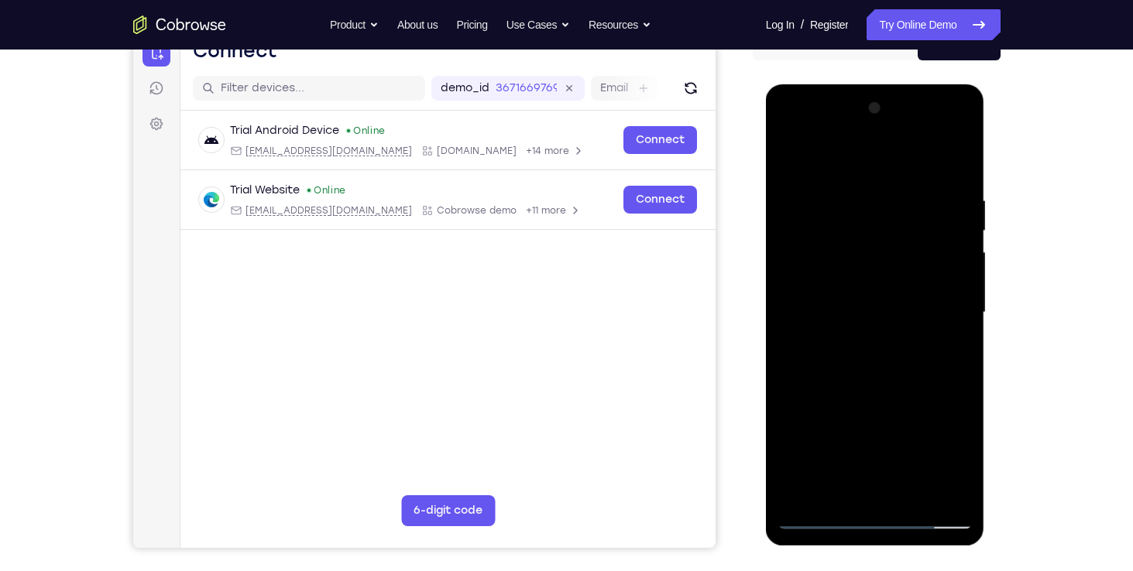
click at [903, 175] on div at bounding box center [874, 312] width 195 height 433
drag, startPoint x: 908, startPoint y: 320, endPoint x: 911, endPoint y: 378, distance: 58.1
click at [911, 378] on div at bounding box center [874, 312] width 195 height 433
drag, startPoint x: 927, startPoint y: 441, endPoint x: 924, endPoint y: 361, distance: 80.6
click at [924, 361] on div at bounding box center [874, 312] width 195 height 433
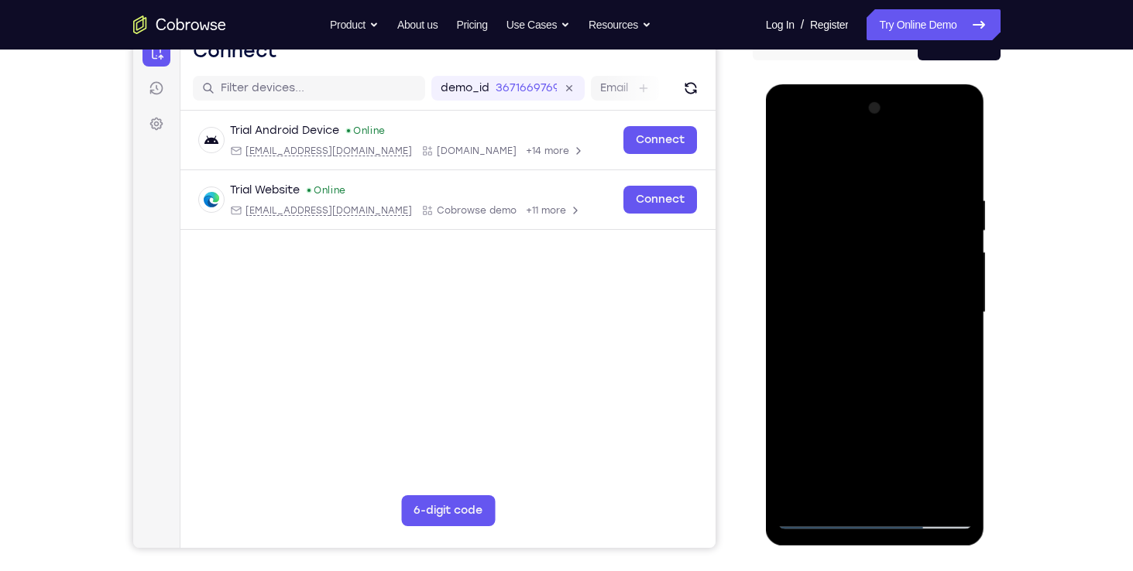
drag, startPoint x: 921, startPoint y: 416, endPoint x: 902, endPoint y: 264, distance: 153.7
click at [902, 264] on div at bounding box center [874, 312] width 195 height 433
drag, startPoint x: 928, startPoint y: 309, endPoint x: 933, endPoint y: 176, distance: 133.2
click at [933, 176] on div at bounding box center [874, 312] width 195 height 433
drag, startPoint x: 913, startPoint y: 324, endPoint x: 916, endPoint y: 213, distance: 111.5
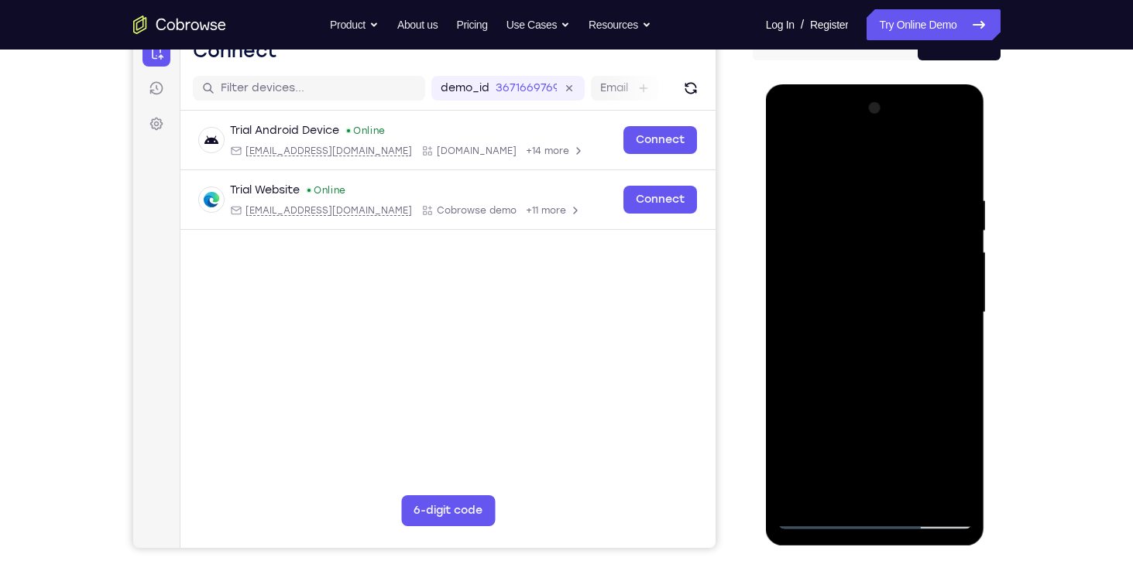
click at [916, 213] on div at bounding box center [874, 312] width 195 height 433
drag, startPoint x: 933, startPoint y: 342, endPoint x: 941, endPoint y: 198, distance: 144.2
click at [941, 198] on div at bounding box center [874, 312] width 195 height 433
drag, startPoint x: 906, startPoint y: 354, endPoint x: 917, endPoint y: 218, distance: 136.7
click at [917, 218] on div at bounding box center [874, 312] width 195 height 433
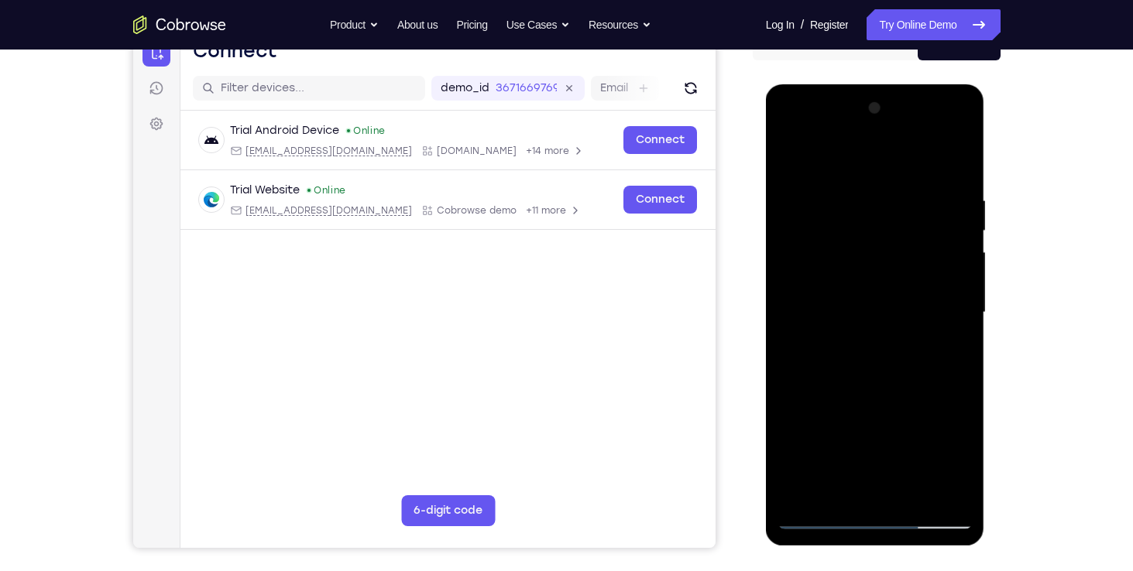
drag, startPoint x: 907, startPoint y: 423, endPoint x: 917, endPoint y: 264, distance: 159.0
click at [917, 264] on div at bounding box center [874, 312] width 195 height 433
drag, startPoint x: 913, startPoint y: 392, endPoint x: 913, endPoint y: 274, distance: 118.4
click at [913, 274] on div at bounding box center [874, 312] width 195 height 433
drag, startPoint x: 894, startPoint y: 378, endPoint x: 913, endPoint y: 196, distance: 182.9
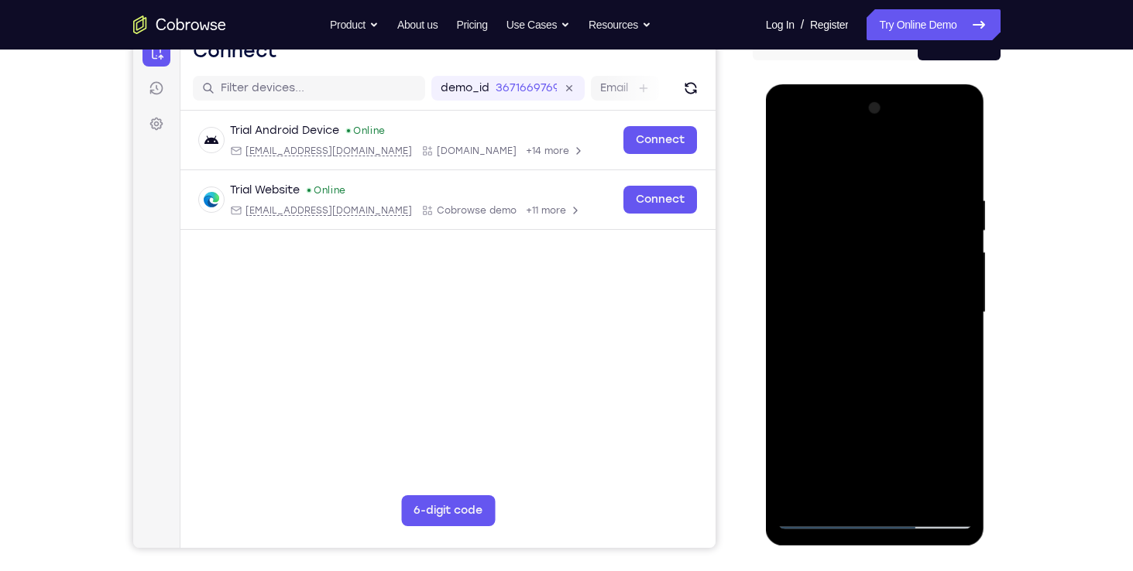
click at [913, 196] on div at bounding box center [874, 312] width 195 height 433
drag, startPoint x: 917, startPoint y: 392, endPoint x: 925, endPoint y: 242, distance: 150.4
click at [925, 242] on div at bounding box center [874, 312] width 195 height 433
drag, startPoint x: 917, startPoint y: 396, endPoint x: 937, endPoint y: 132, distance: 265.5
click at [937, 132] on div at bounding box center [874, 312] width 195 height 433
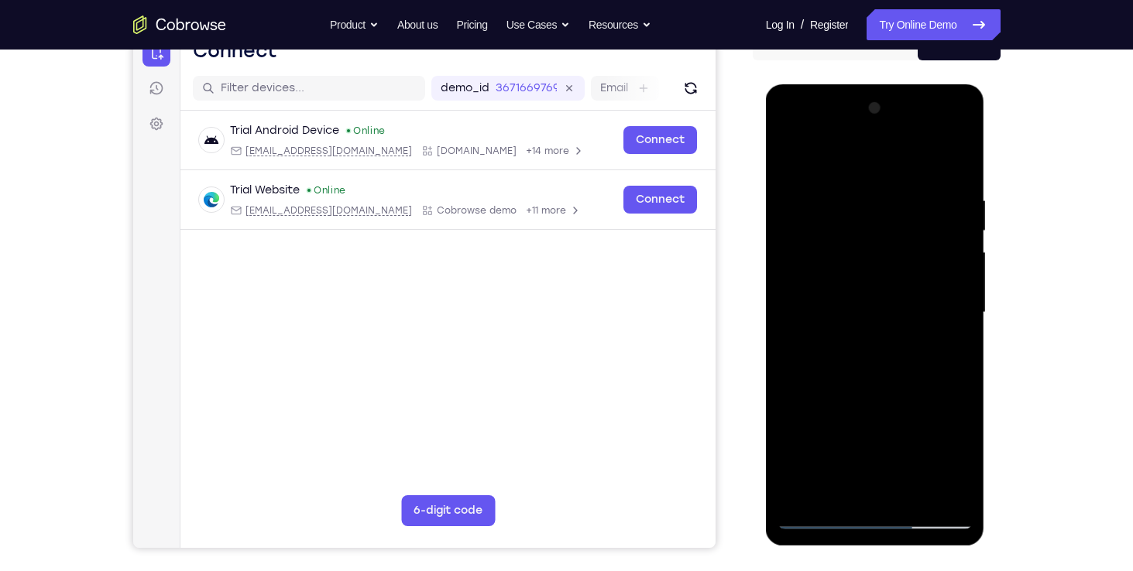
drag, startPoint x: 897, startPoint y: 417, endPoint x: 917, endPoint y: 237, distance: 181.4
click at [917, 237] on div at bounding box center [874, 312] width 195 height 433
drag, startPoint x: 944, startPoint y: 363, endPoint x: 960, endPoint y: 162, distance: 201.9
click at [960, 162] on div at bounding box center [874, 312] width 195 height 433
drag, startPoint x: 918, startPoint y: 353, endPoint x: 959, endPoint y: 81, distance: 274.8
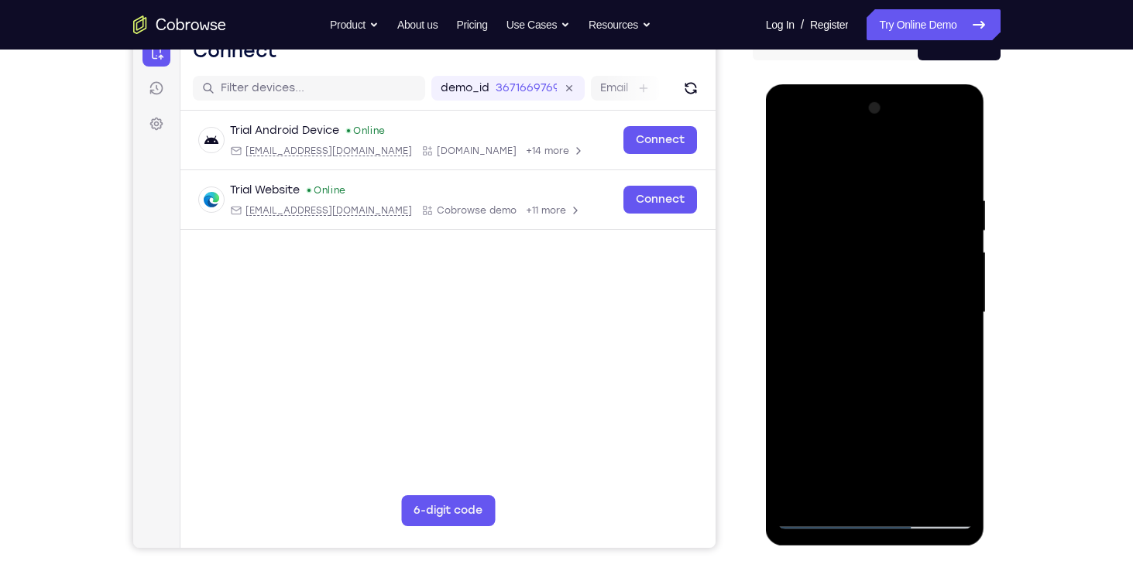
click at [959, 84] on html "Online web based iOS Simulators and Android Emulators. Run iPhone, iPad, Mobile…" at bounding box center [876, 316] width 221 height 464
drag, startPoint x: 903, startPoint y: 420, endPoint x: 910, endPoint y: 288, distance: 131.8
click at [910, 288] on div at bounding box center [874, 312] width 195 height 433
drag, startPoint x: 910, startPoint y: 426, endPoint x: 918, endPoint y: 232, distance: 193.7
click at [918, 232] on div at bounding box center [874, 312] width 195 height 433
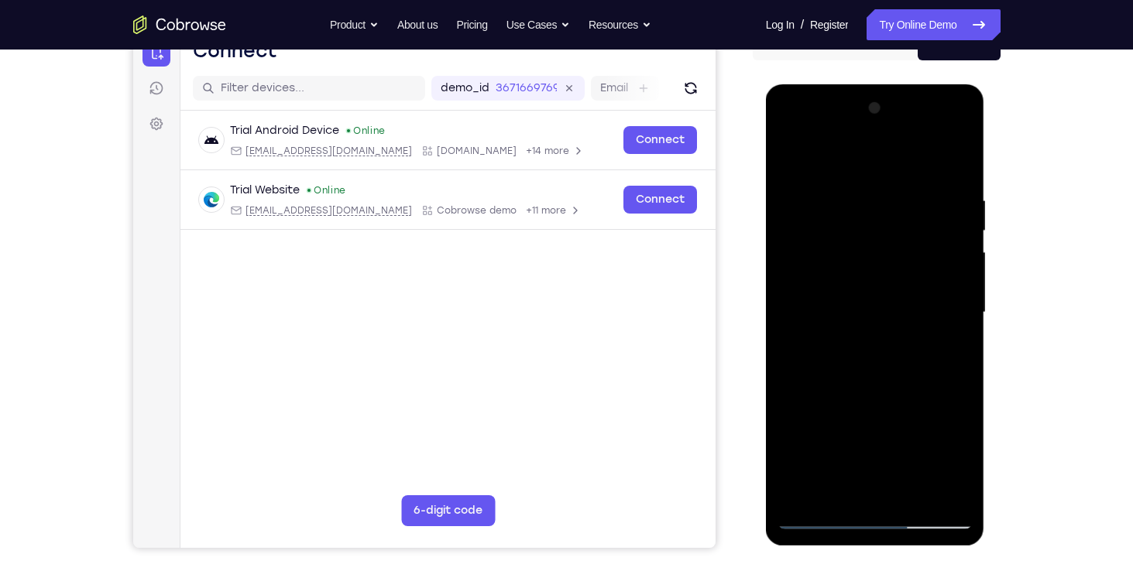
drag, startPoint x: 893, startPoint y: 389, endPoint x: 898, endPoint y: 194, distance: 194.4
click at [898, 194] on div at bounding box center [874, 312] width 195 height 433
drag, startPoint x: 893, startPoint y: 390, endPoint x: 896, endPoint y: 176, distance: 214.4
click at [896, 176] on div at bounding box center [874, 312] width 195 height 433
drag, startPoint x: 910, startPoint y: 367, endPoint x: 916, endPoint y: 200, distance: 166.5
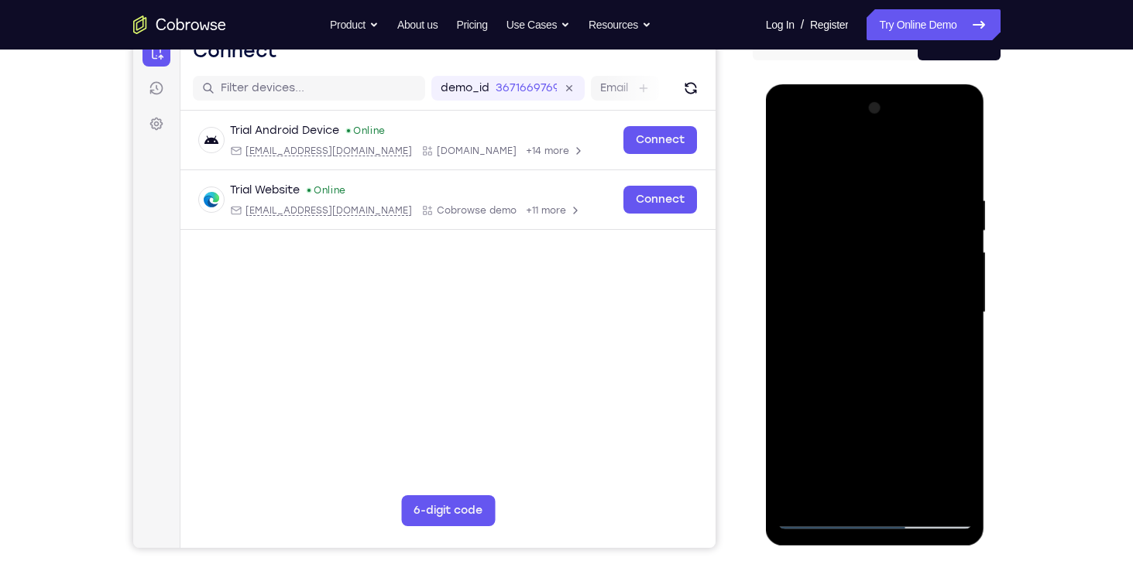
click at [916, 200] on div at bounding box center [874, 312] width 195 height 433
click at [959, 286] on div at bounding box center [874, 312] width 195 height 433
drag, startPoint x: 906, startPoint y: 401, endPoint x: 914, endPoint y: 234, distance: 167.4
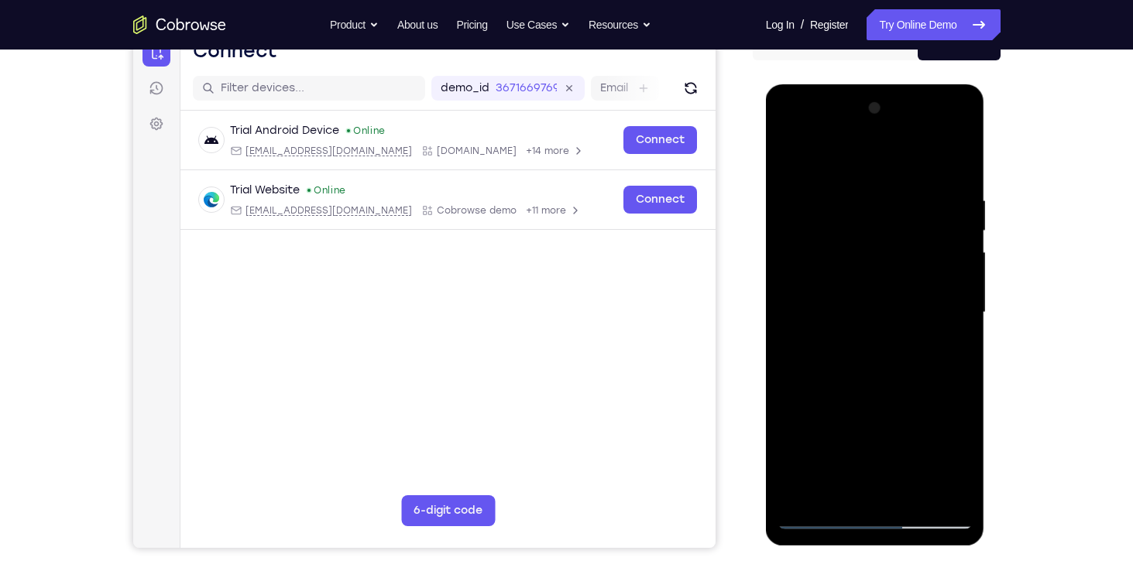
click at [914, 234] on div at bounding box center [874, 312] width 195 height 433
drag, startPoint x: 902, startPoint y: 369, endPoint x: 934, endPoint y: 74, distance: 296.7
click at [934, 84] on html "Online web based iOS Simulators and Android Emulators. Run iPhone, iPad, Mobile…" at bounding box center [876, 316] width 221 height 464
drag, startPoint x: 886, startPoint y: 333, endPoint x: 914, endPoint y: 32, distance: 302.4
click at [914, 84] on html "Online web based iOS Simulators and Android Emulators. Run iPhone, iPad, Mobile…" at bounding box center [876, 316] width 221 height 464
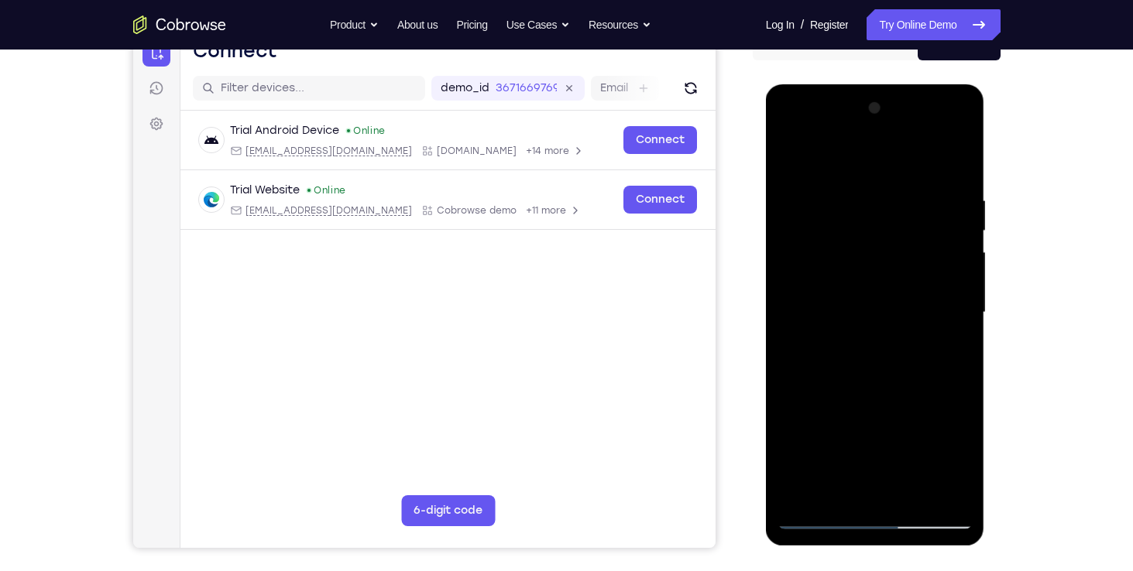
drag, startPoint x: 887, startPoint y: 336, endPoint x: 889, endPoint y: 182, distance: 154.1
click at [889, 182] on div at bounding box center [874, 312] width 195 height 433
drag, startPoint x: 880, startPoint y: 321, endPoint x: 874, endPoint y: 234, distance: 87.7
click at [874, 234] on div at bounding box center [874, 312] width 195 height 433
drag, startPoint x: 920, startPoint y: 252, endPoint x: 919, endPoint y: 336, distance: 84.4
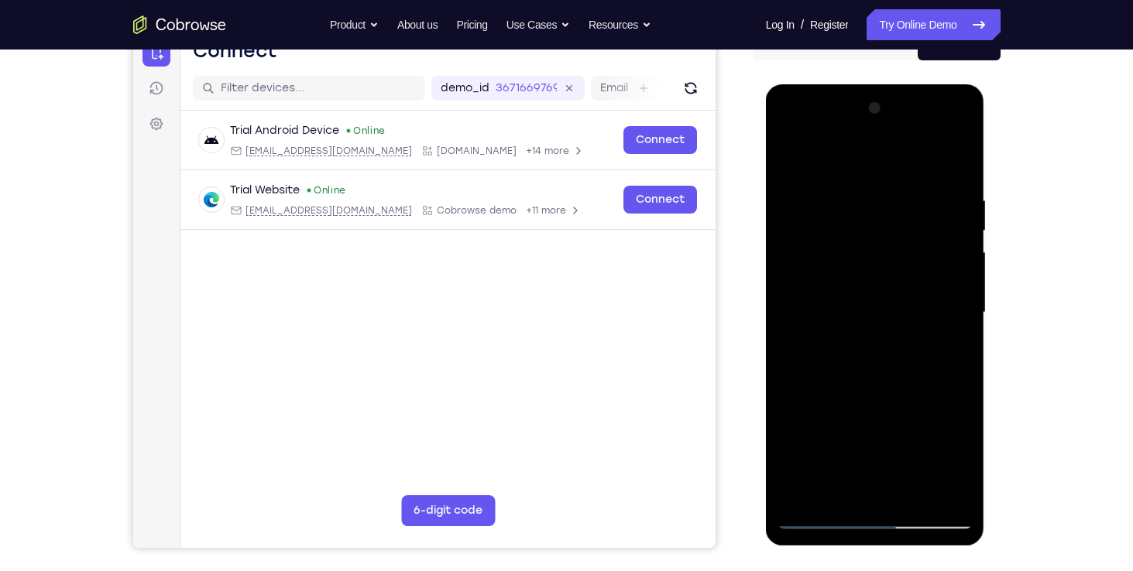
click at [919, 336] on div at bounding box center [874, 312] width 195 height 433
click at [961, 265] on div at bounding box center [874, 312] width 195 height 433
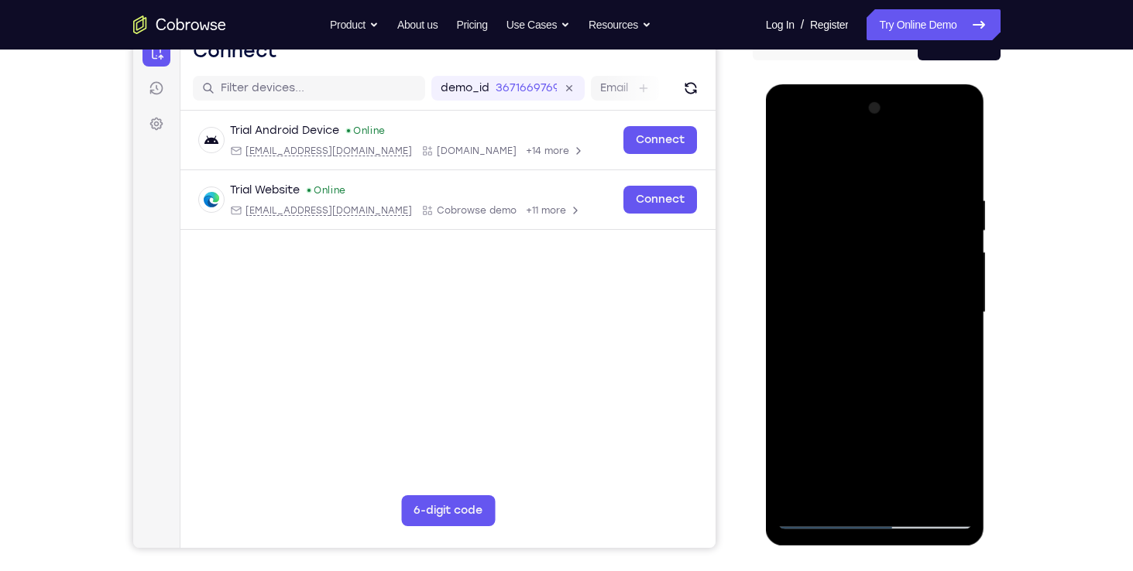
click at [961, 265] on div at bounding box center [874, 312] width 195 height 433
click at [961, 269] on div at bounding box center [874, 312] width 195 height 433
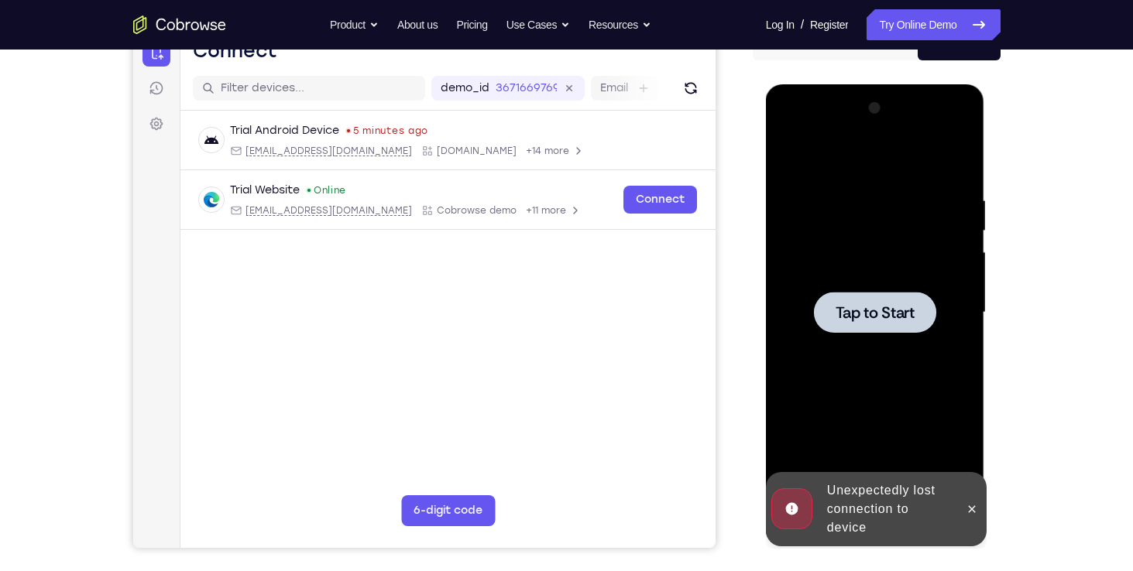
click at [862, 306] on span "Tap to Start" at bounding box center [874, 312] width 79 height 15
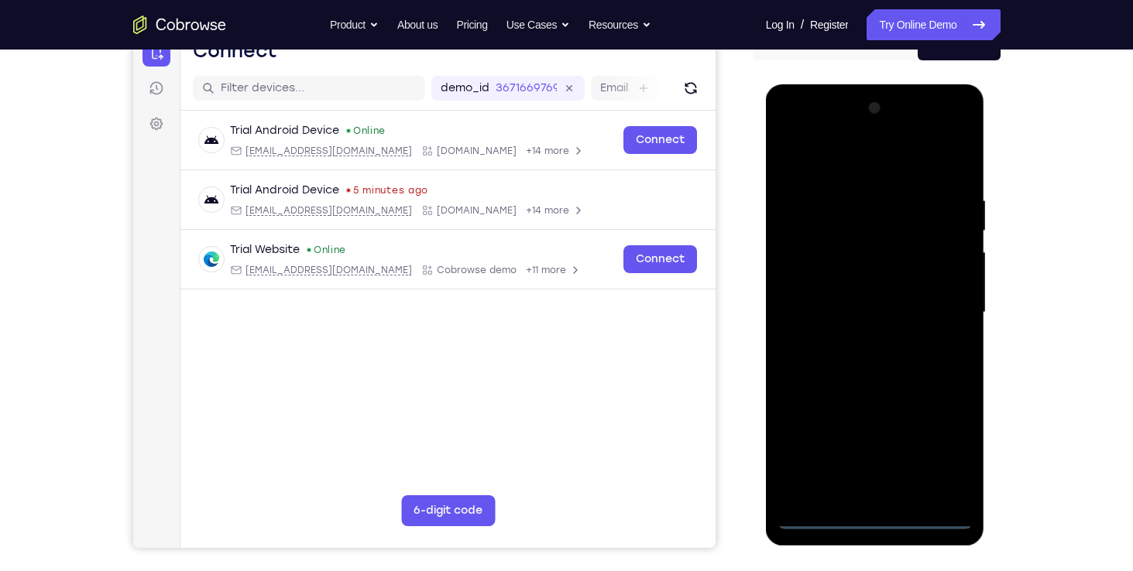
click at [879, 517] on div at bounding box center [874, 312] width 195 height 433
click at [935, 464] on div at bounding box center [874, 312] width 195 height 433
click at [793, 130] on div at bounding box center [874, 312] width 195 height 433
click at [871, 225] on div at bounding box center [874, 312] width 195 height 433
click at [875, 210] on div at bounding box center [874, 312] width 195 height 433
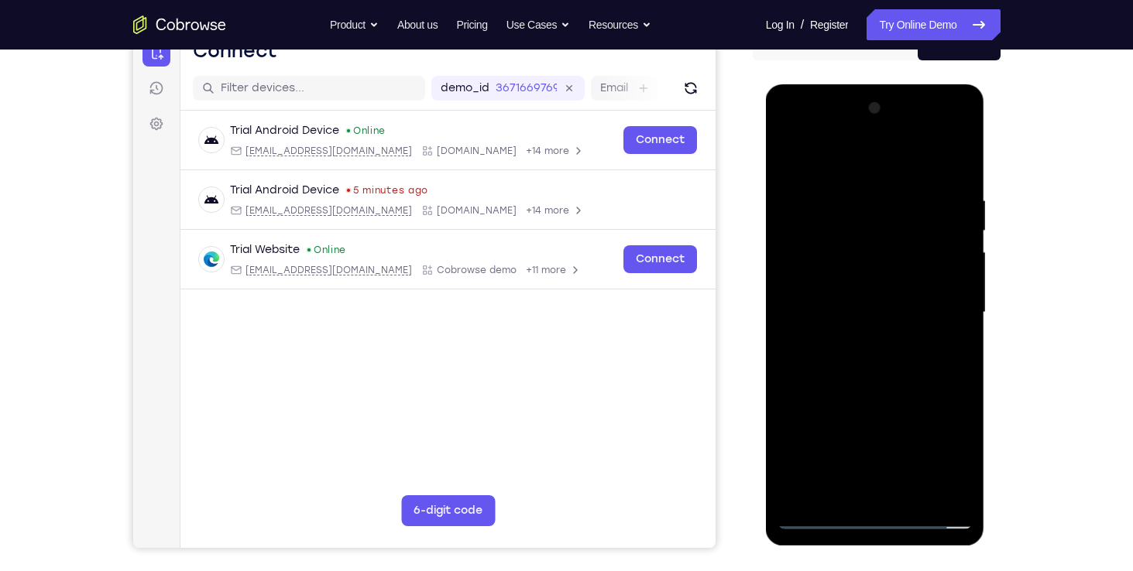
drag, startPoint x: 847, startPoint y: 403, endPoint x: 861, endPoint y: 276, distance: 128.5
click at [861, 276] on div at bounding box center [874, 312] width 195 height 433
drag, startPoint x: 891, startPoint y: 307, endPoint x: 900, endPoint y: 211, distance: 96.4
click at [900, 211] on div at bounding box center [874, 312] width 195 height 433
click at [913, 188] on div at bounding box center [874, 312] width 195 height 433
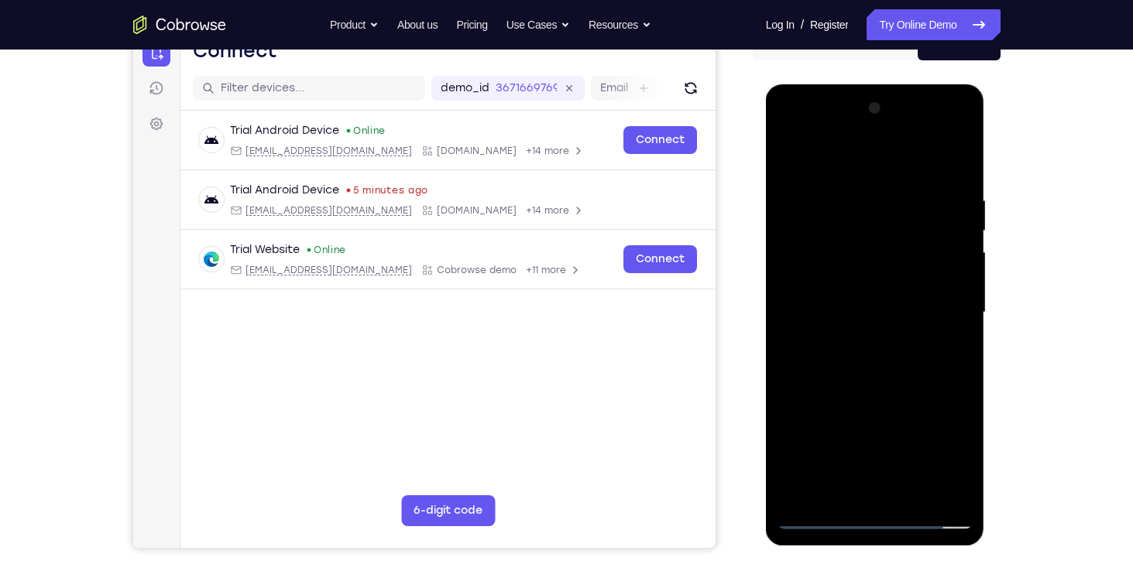
click at [896, 197] on div at bounding box center [874, 312] width 195 height 433
click at [867, 191] on div at bounding box center [874, 312] width 195 height 433
click at [877, 349] on div at bounding box center [874, 312] width 195 height 433
drag, startPoint x: 879, startPoint y: 375, endPoint x: 885, endPoint y: 289, distance: 86.9
click at [885, 289] on div at bounding box center [874, 312] width 195 height 433
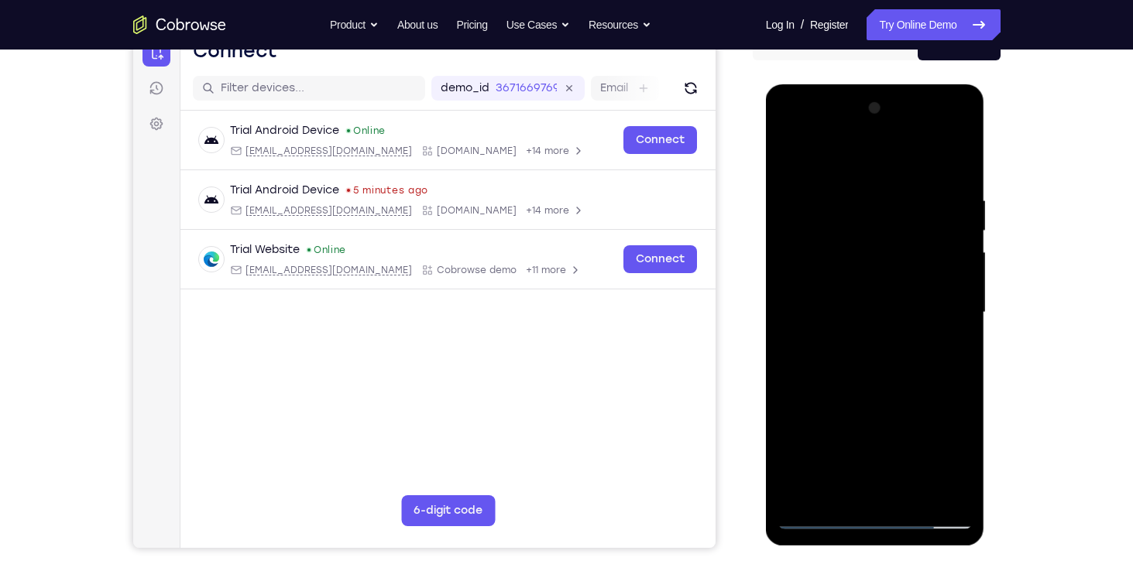
click at [871, 307] on div at bounding box center [874, 312] width 195 height 433
drag, startPoint x: 889, startPoint y: 293, endPoint x: 879, endPoint y: 133, distance: 159.8
click at [879, 133] on div at bounding box center [874, 312] width 195 height 433
drag, startPoint x: 875, startPoint y: 320, endPoint x: 879, endPoint y: 221, distance: 99.2
click at [879, 221] on div at bounding box center [874, 312] width 195 height 433
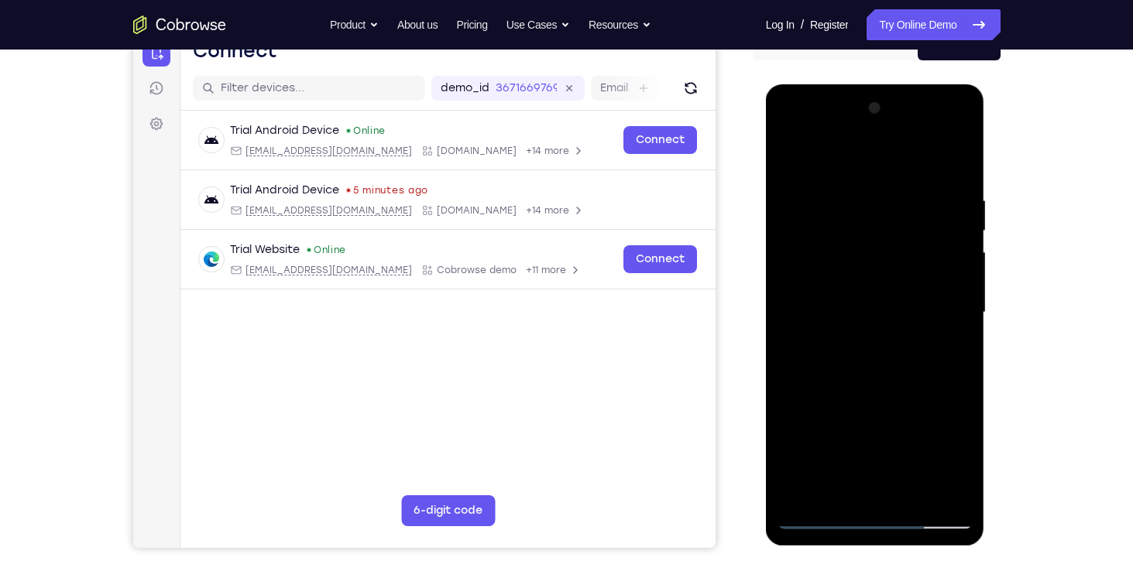
drag, startPoint x: 909, startPoint y: 345, endPoint x: 904, endPoint y: 188, distance: 157.2
click at [904, 188] on div at bounding box center [874, 312] width 195 height 433
drag, startPoint x: 853, startPoint y: 412, endPoint x: 880, endPoint y: 559, distance: 149.6
click at [880, 549] on html "Online web based iOS Simulators and Android Emulators. Run iPhone, iPad, Mobile…" at bounding box center [876, 316] width 221 height 464
drag, startPoint x: 891, startPoint y: 240, endPoint x: 892, endPoint y: 466, distance: 226.0
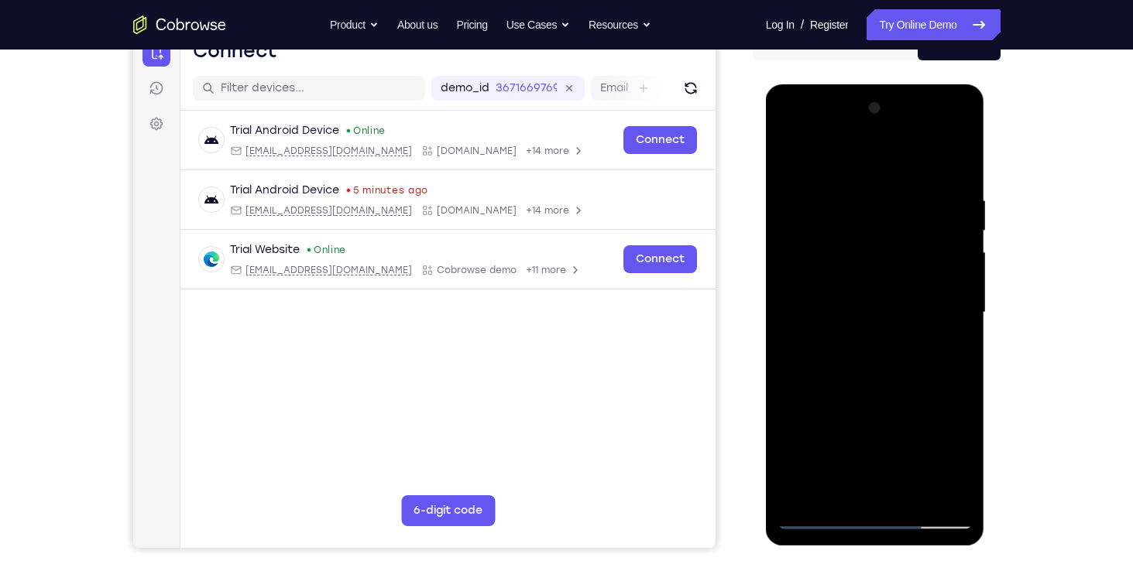
click at [892, 466] on div at bounding box center [874, 312] width 195 height 433
drag, startPoint x: 894, startPoint y: 293, endPoint x: 899, endPoint y: 398, distance: 105.4
click at [899, 398] on div at bounding box center [874, 312] width 195 height 433
drag, startPoint x: 894, startPoint y: 386, endPoint x: 894, endPoint y: 344, distance: 41.8
click at [894, 344] on div at bounding box center [874, 312] width 195 height 433
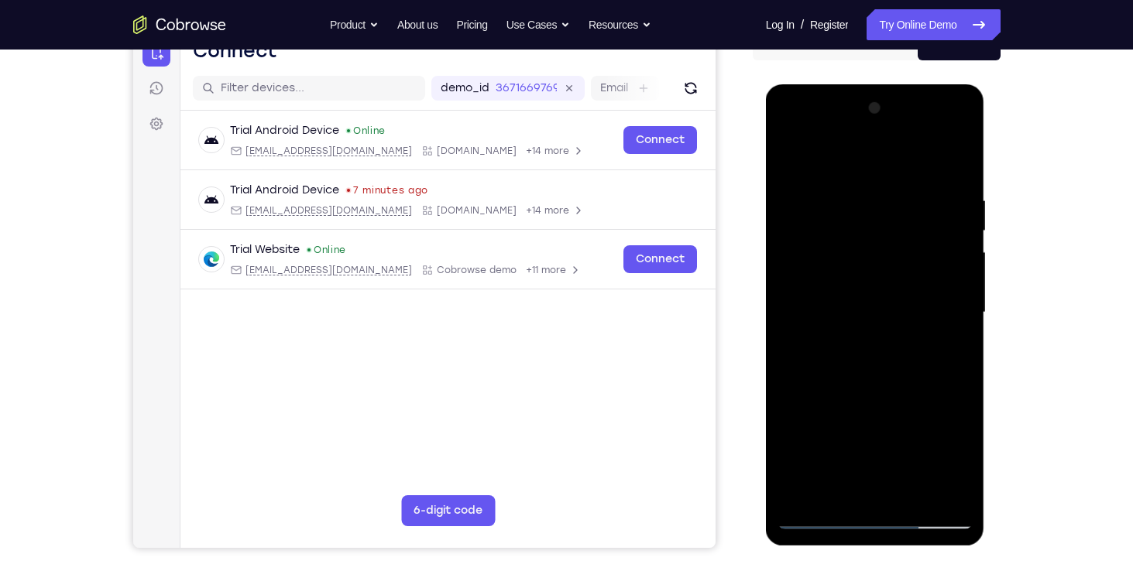
click at [886, 433] on div at bounding box center [874, 312] width 195 height 433
click at [914, 368] on div at bounding box center [874, 312] width 195 height 433
click at [900, 400] on div at bounding box center [874, 312] width 195 height 433
click at [858, 387] on div at bounding box center [874, 312] width 195 height 433
click at [869, 326] on div at bounding box center [874, 312] width 195 height 433
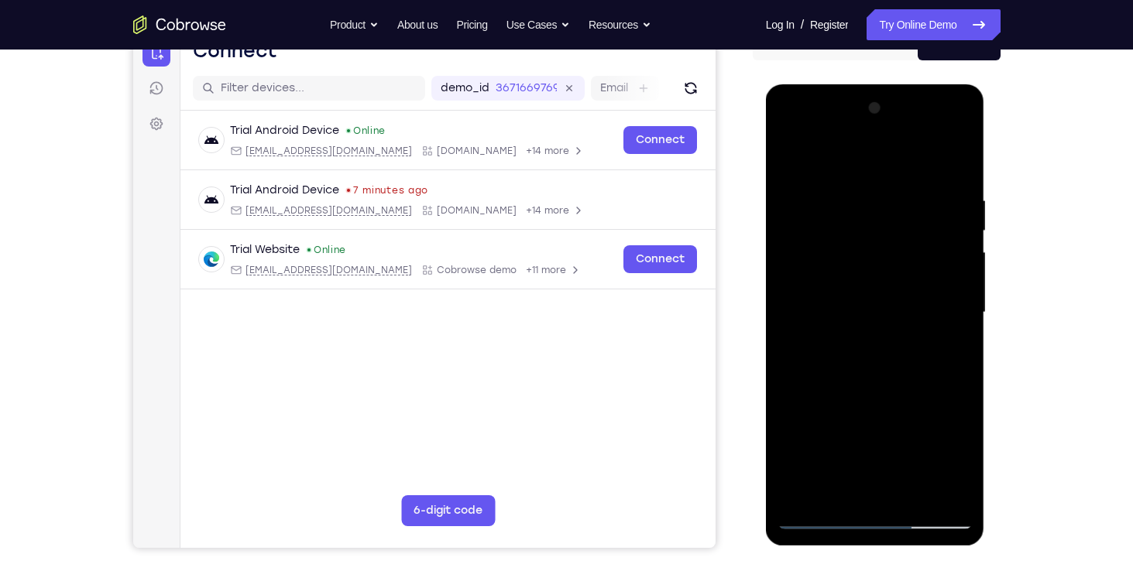
click at [894, 470] on div at bounding box center [874, 312] width 195 height 433
click at [917, 456] on div at bounding box center [874, 312] width 195 height 433
click at [931, 459] on div at bounding box center [874, 312] width 195 height 433
click at [944, 448] on div at bounding box center [874, 312] width 195 height 433
drag, startPoint x: 899, startPoint y: 405, endPoint x: 900, endPoint y: 194, distance: 210.6
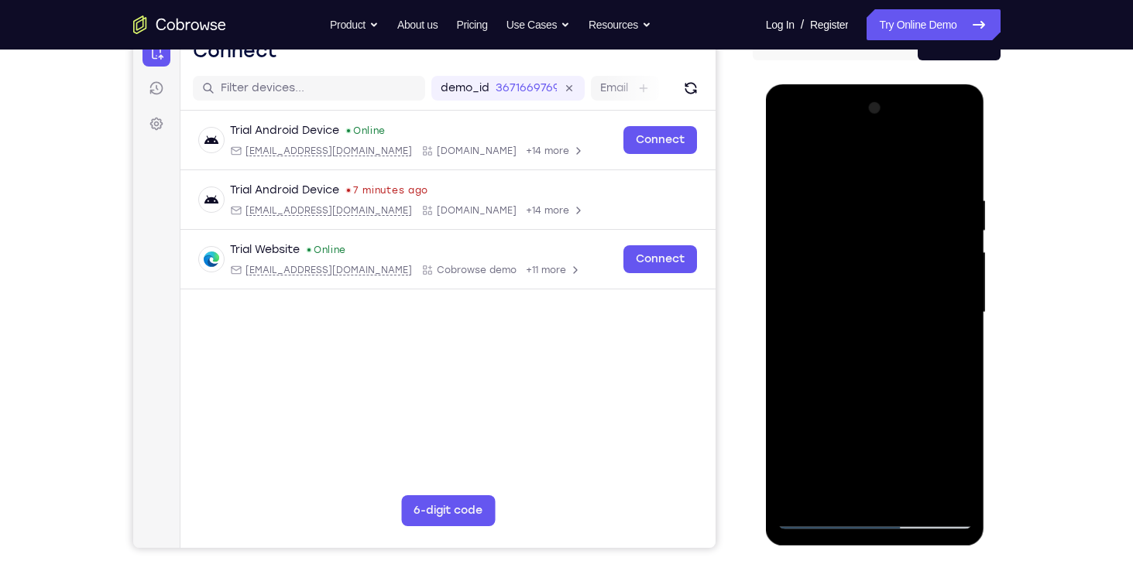
click at [900, 194] on div at bounding box center [874, 312] width 195 height 433
drag, startPoint x: 872, startPoint y: 276, endPoint x: 876, endPoint y: 463, distance: 187.4
click at [876, 463] on div at bounding box center [874, 312] width 195 height 433
drag, startPoint x: 828, startPoint y: 264, endPoint x: 856, endPoint y: 420, distance: 158.8
click at [856, 420] on div at bounding box center [874, 312] width 195 height 433
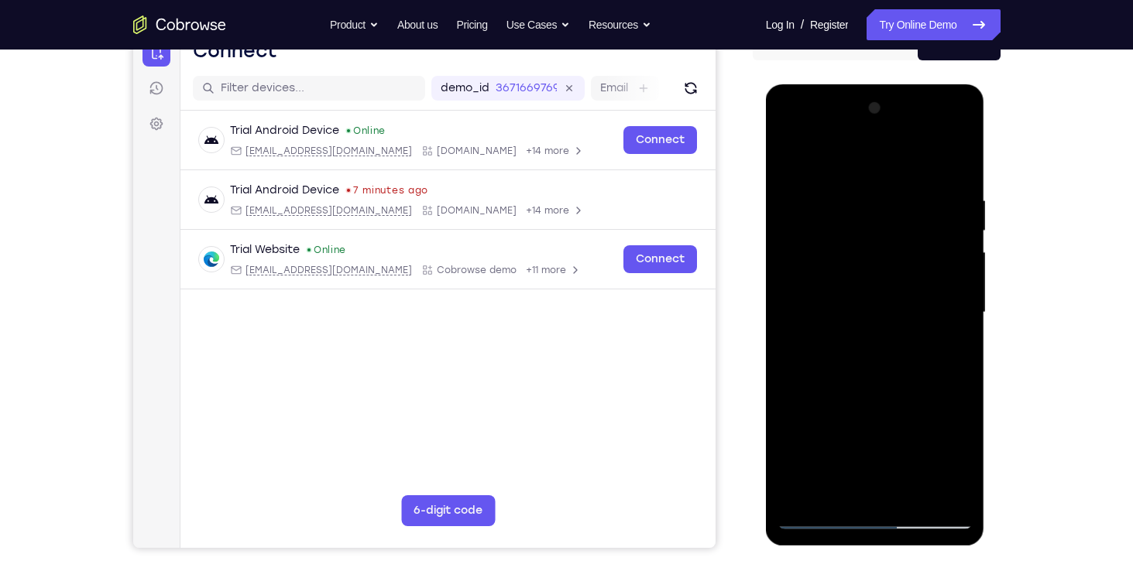
click at [833, 245] on div at bounding box center [874, 312] width 195 height 433
drag, startPoint x: 868, startPoint y: 495, endPoint x: 882, endPoint y: 236, distance: 258.9
click at [882, 236] on div at bounding box center [874, 312] width 195 height 433
drag, startPoint x: 882, startPoint y: 343, endPoint x: 880, endPoint y: 204, distance: 139.3
click at [880, 204] on div at bounding box center [874, 312] width 195 height 433
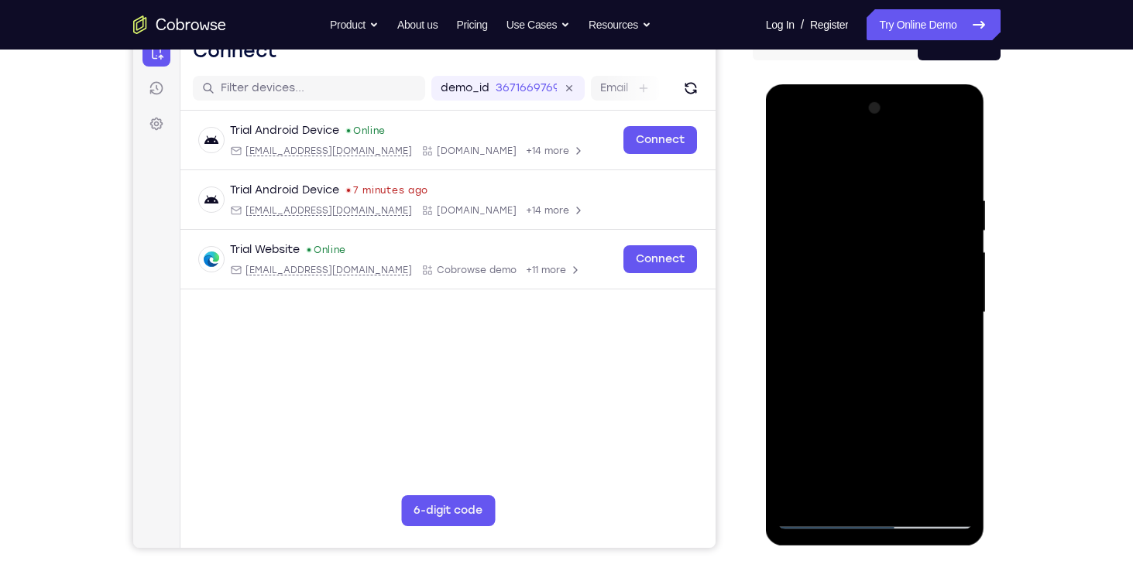
drag, startPoint x: 867, startPoint y: 351, endPoint x: 869, endPoint y: 240, distance: 110.7
click at [869, 240] on div at bounding box center [874, 312] width 195 height 433
drag, startPoint x: 872, startPoint y: 382, endPoint x: 872, endPoint y: 262, distance: 120.8
click at [872, 262] on div at bounding box center [874, 312] width 195 height 433
drag, startPoint x: 836, startPoint y: 259, endPoint x: 841, endPoint y: 100, distance: 159.5
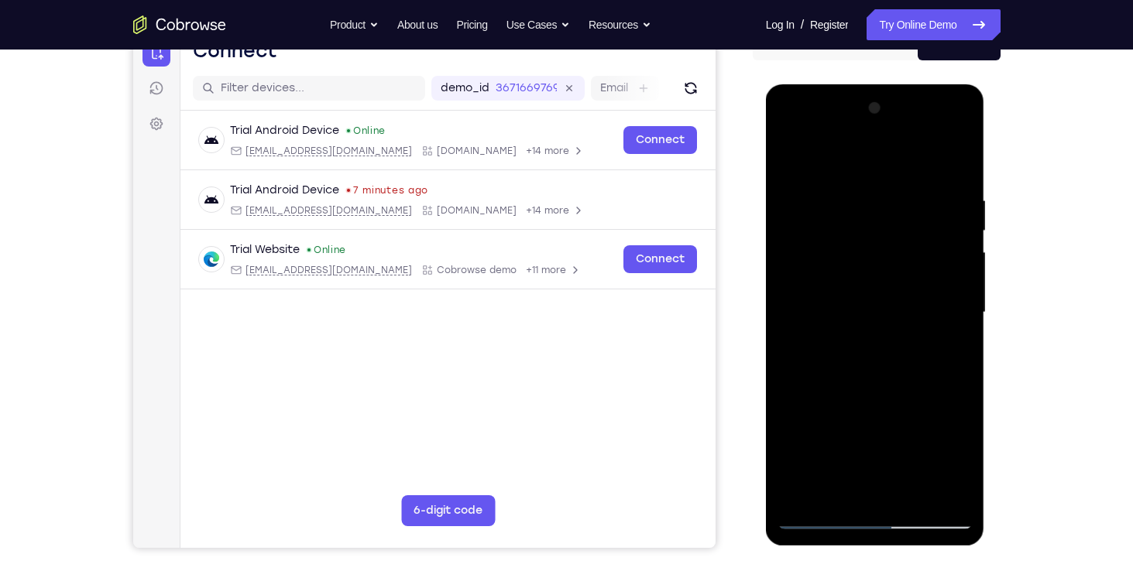
click at [841, 100] on div at bounding box center [874, 312] width 195 height 433
drag, startPoint x: 866, startPoint y: 376, endPoint x: 874, endPoint y: 207, distance: 169.7
click at [874, 207] on div at bounding box center [874, 312] width 195 height 433
drag, startPoint x: 862, startPoint y: 389, endPoint x: 874, endPoint y: 212, distance: 176.9
click at [874, 212] on div at bounding box center [874, 312] width 195 height 433
